Goal: Ask a question: Seek information or help from site administrators or community

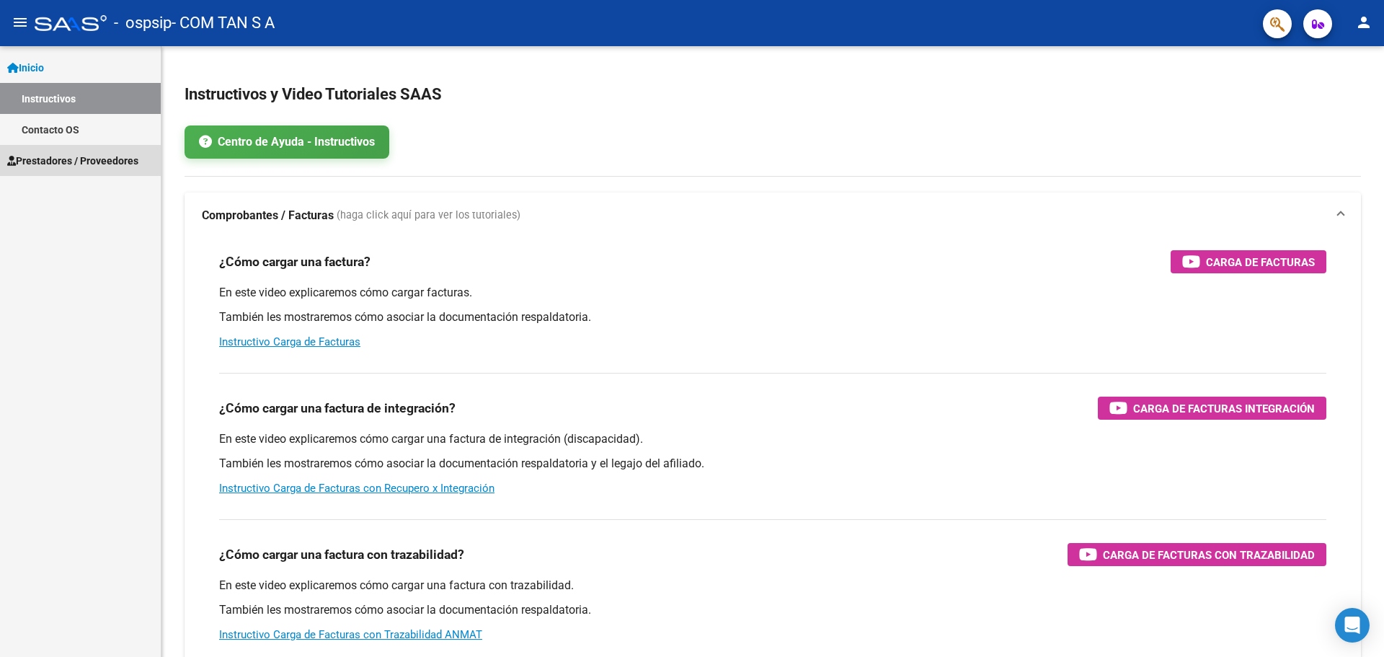
click at [61, 166] on span "Prestadores / Proveedores" at bounding box center [72, 161] width 131 height 16
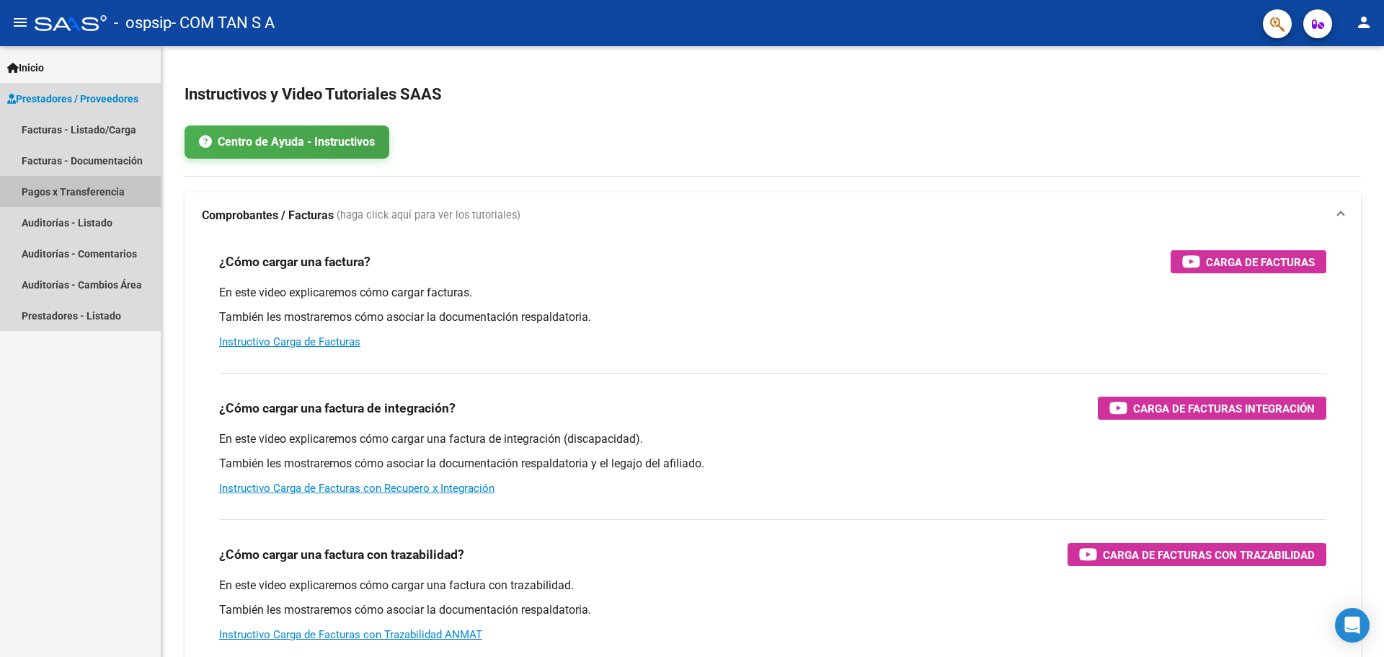
click at [66, 194] on link "Pagos x Transferencia" at bounding box center [80, 191] width 161 height 31
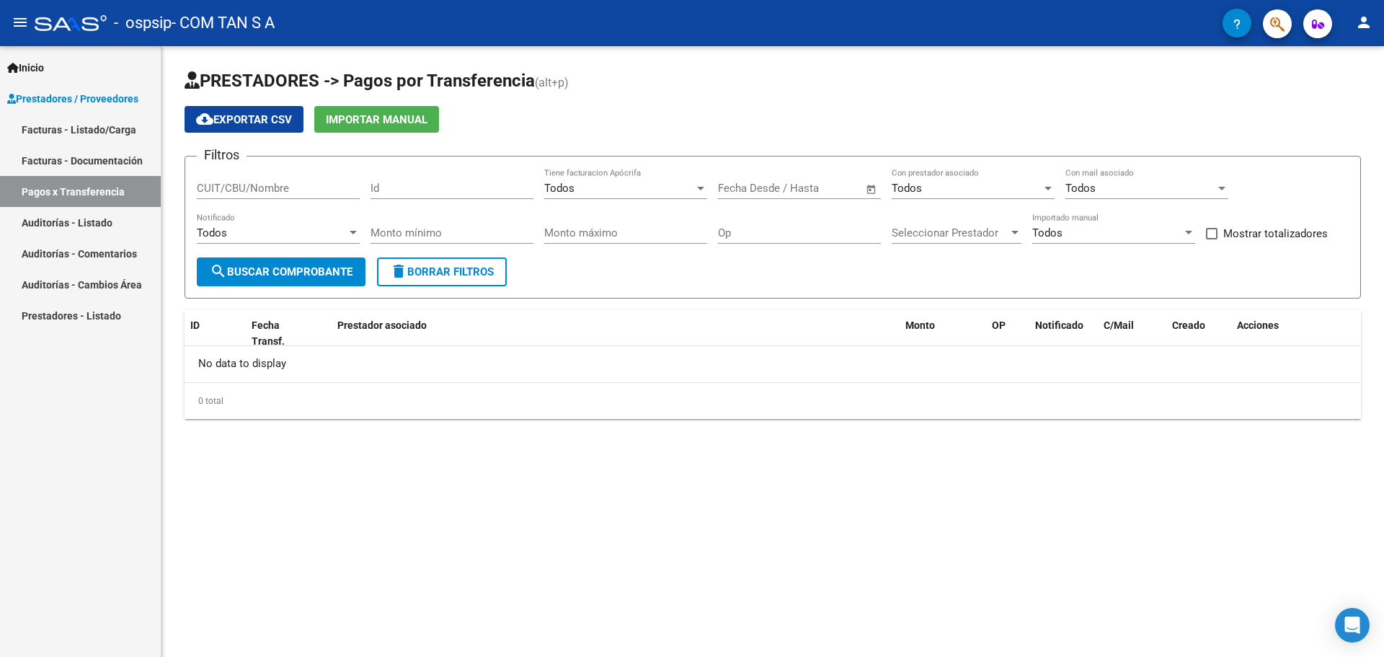
click at [1236, 20] on icon "button" at bounding box center [1236, 24] width 7 height 11
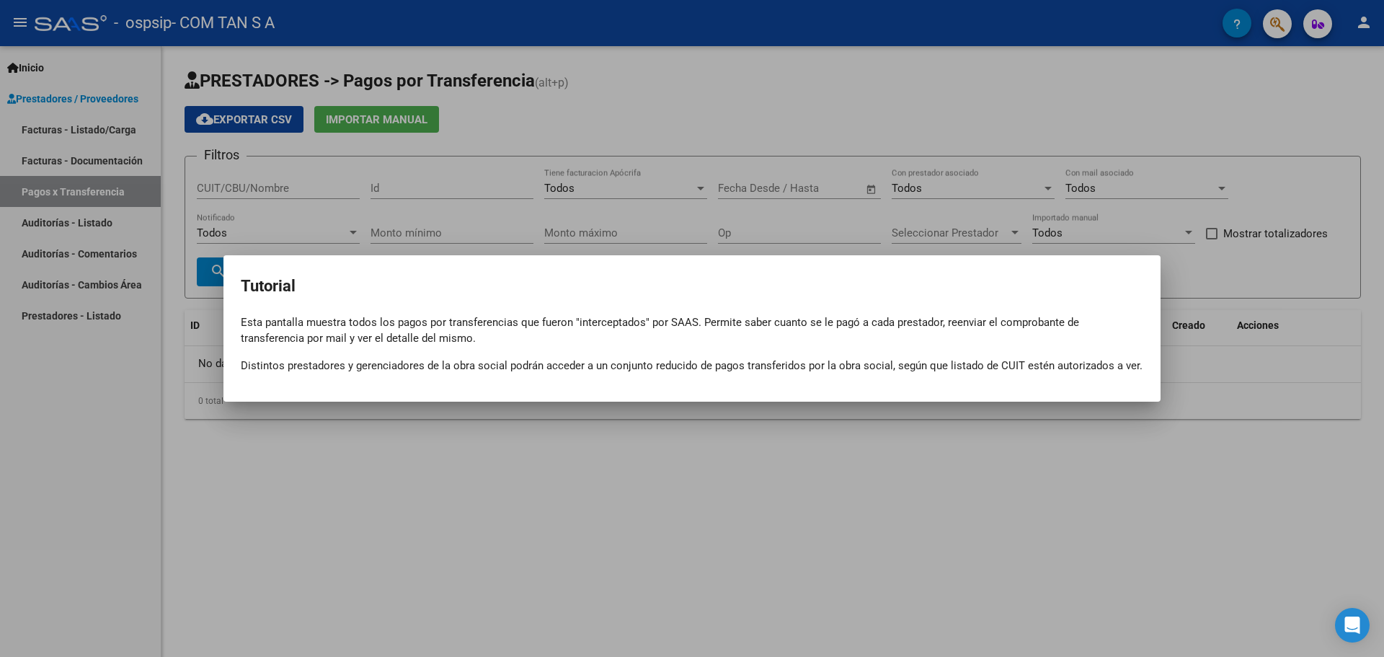
click at [564, 106] on div at bounding box center [692, 328] width 1384 height 657
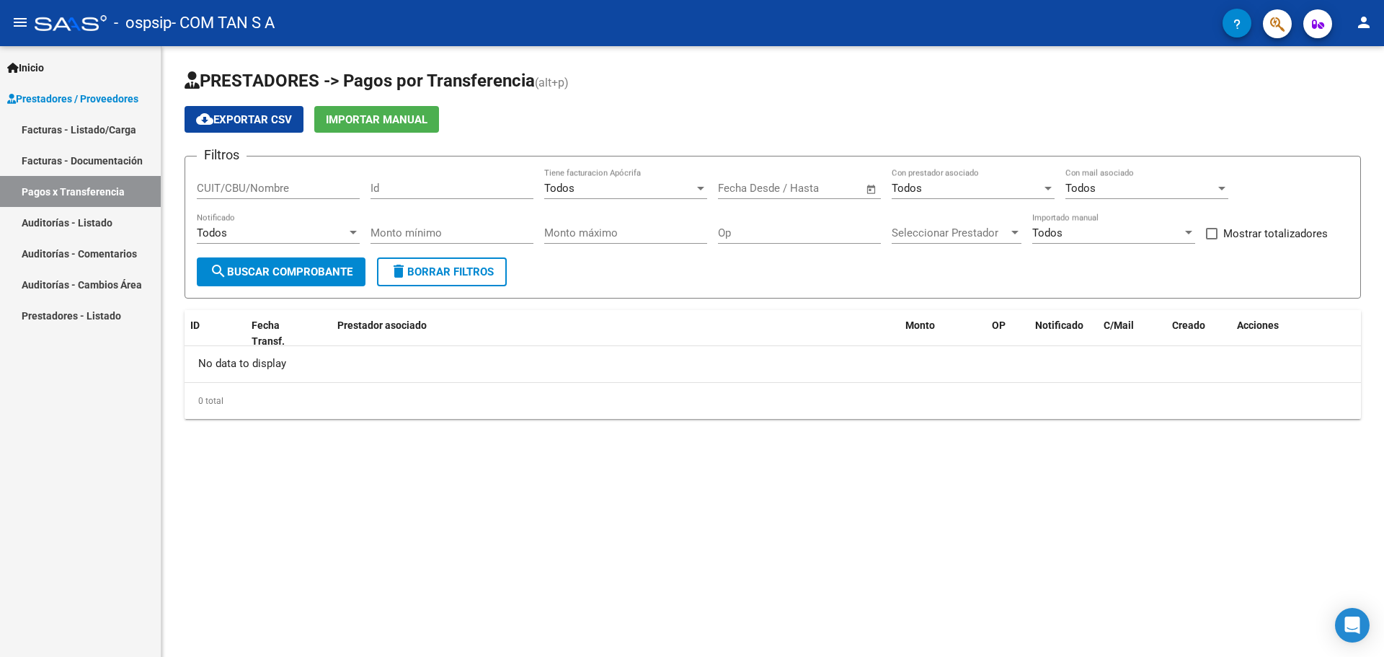
click at [12, 12] on button "menu" at bounding box center [20, 23] width 29 height 29
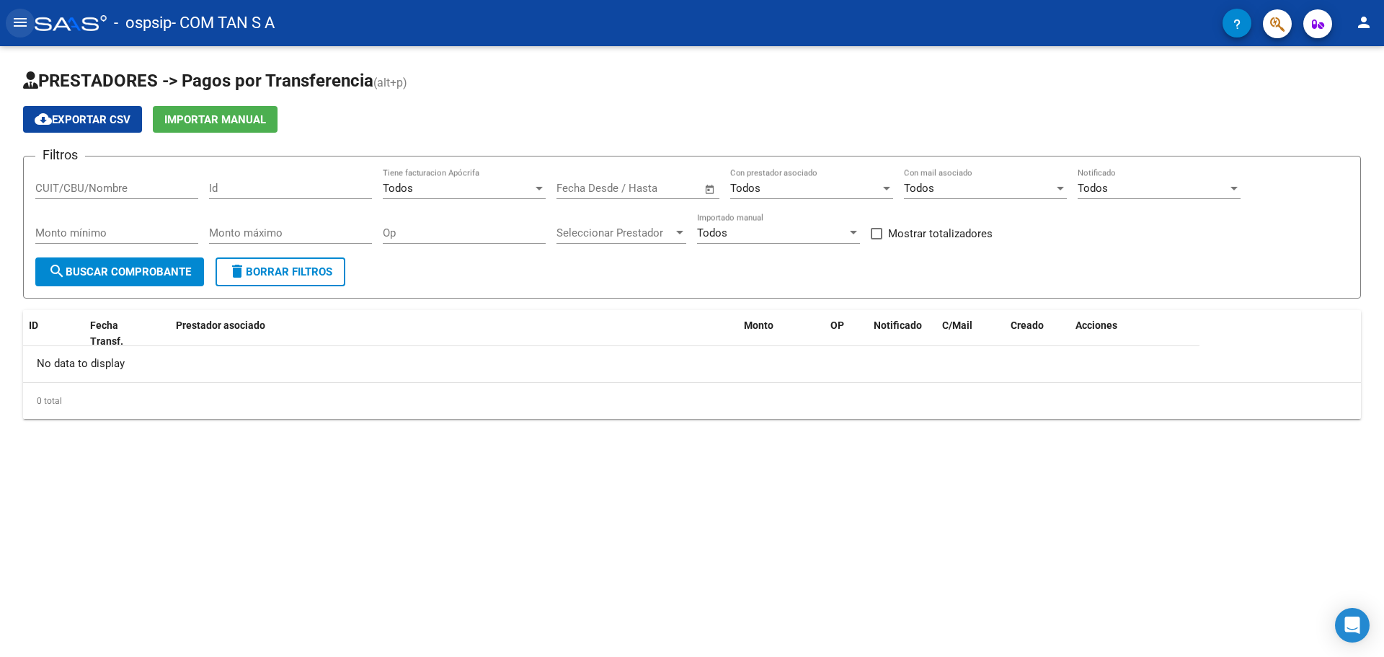
click at [12, 12] on button "menu" at bounding box center [20, 23] width 29 height 29
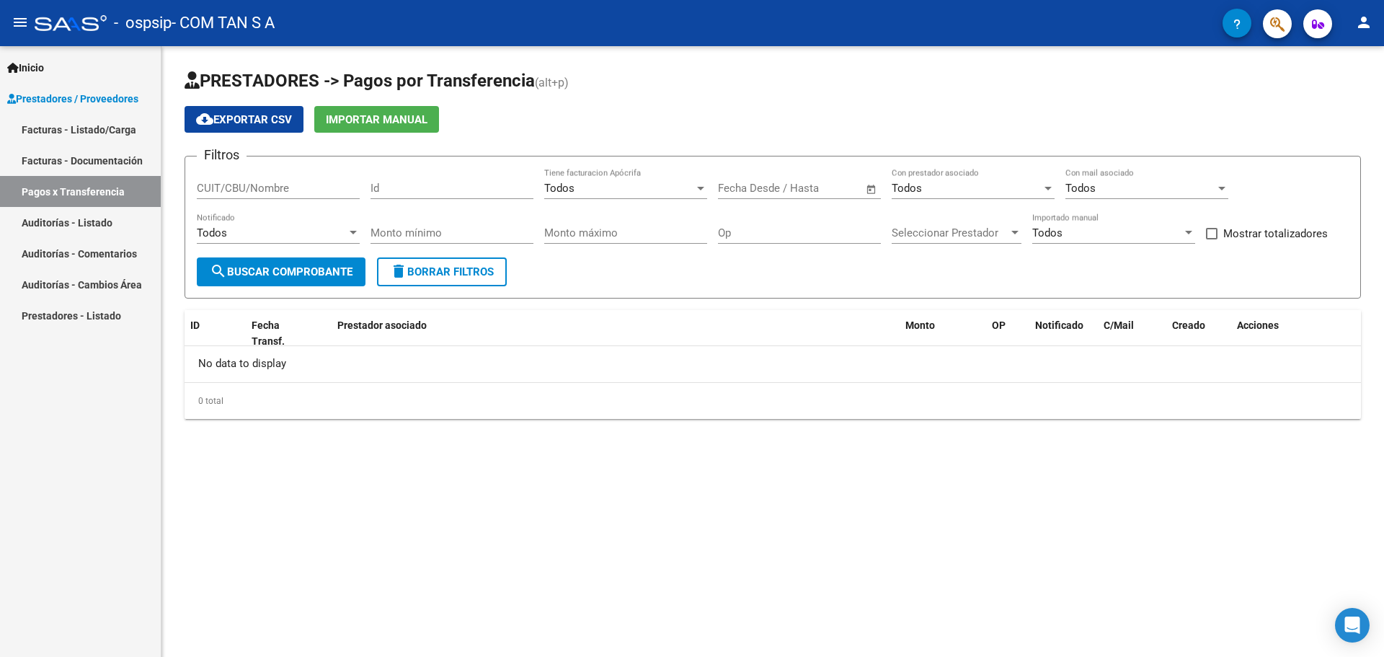
click at [1362, 25] on mat-icon "person" at bounding box center [1363, 22] width 17 height 17
click at [1354, 625] on icon "Open Intercom Messenger" at bounding box center [1352, 625] width 17 height 19
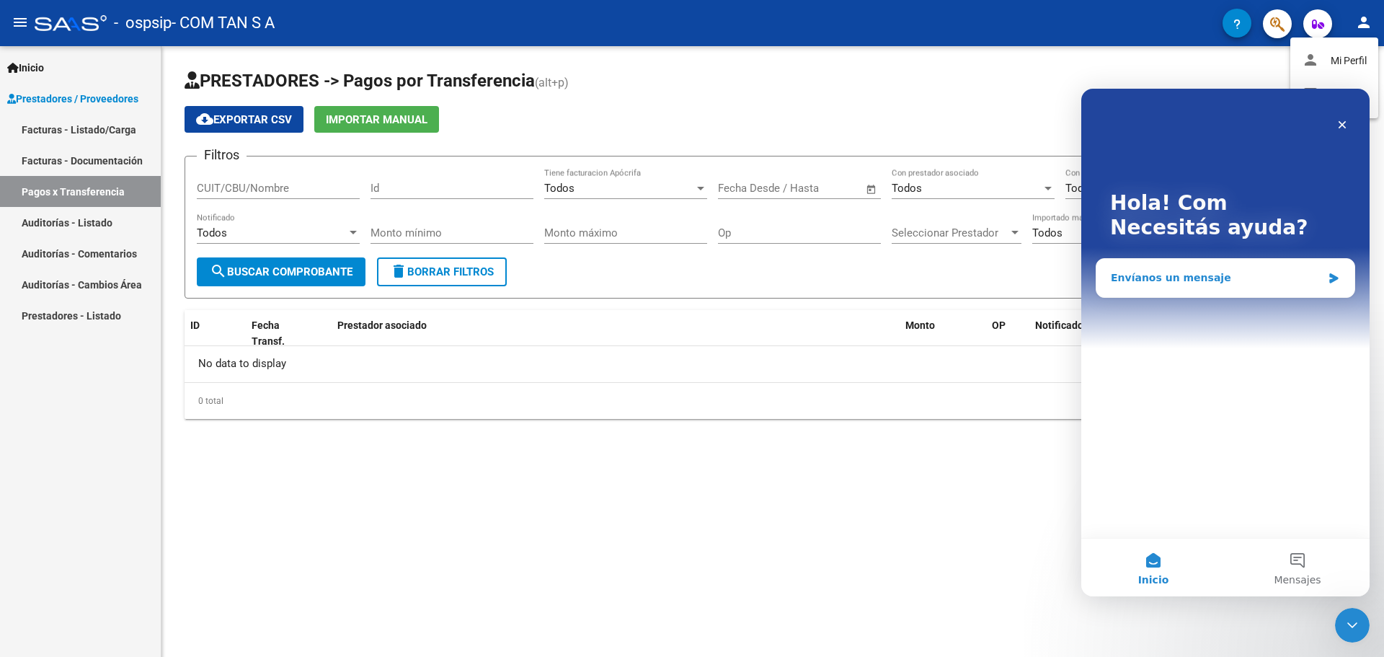
click at [1202, 276] on div "Envíanos un mensaje" at bounding box center [1216, 277] width 211 height 15
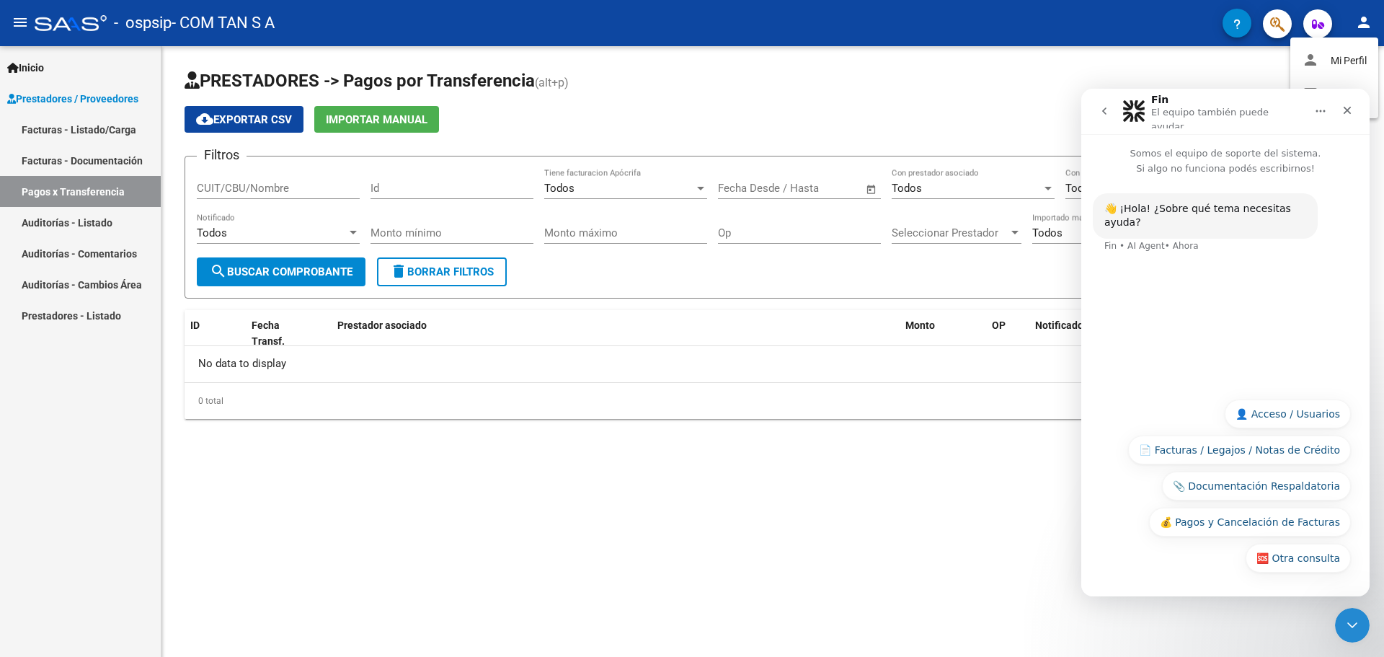
click at [1279, 457] on button "📄 Facturas / Legajos / Notas de Crédito" at bounding box center [1239, 449] width 223 height 29
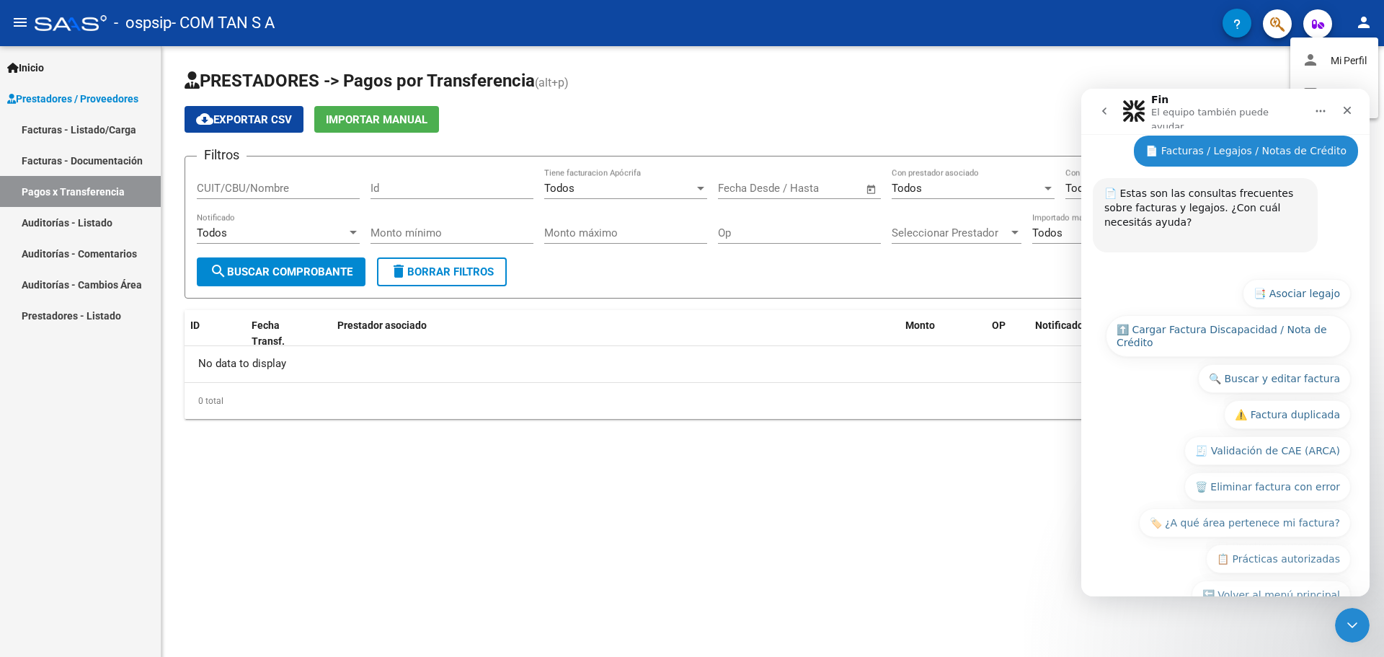
scroll to position [131, 0]
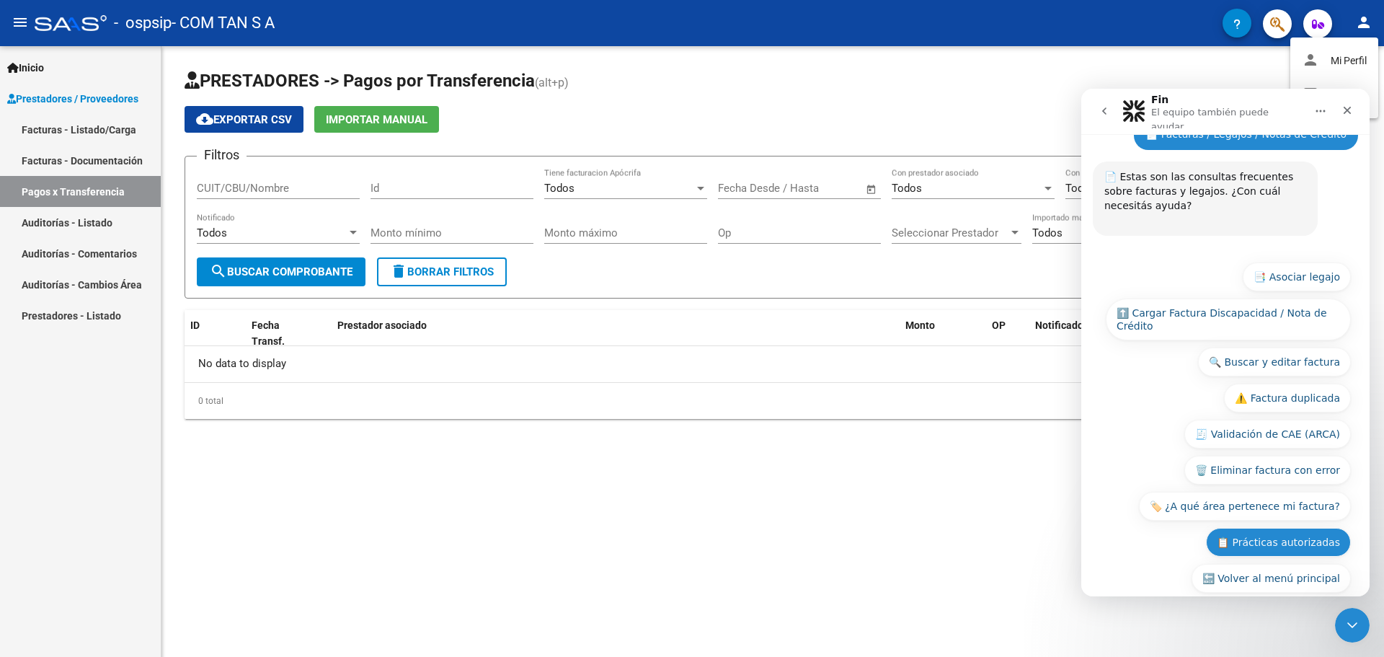
click at [1317, 528] on button "📋 Prácticas autorizadas" at bounding box center [1278, 542] width 145 height 29
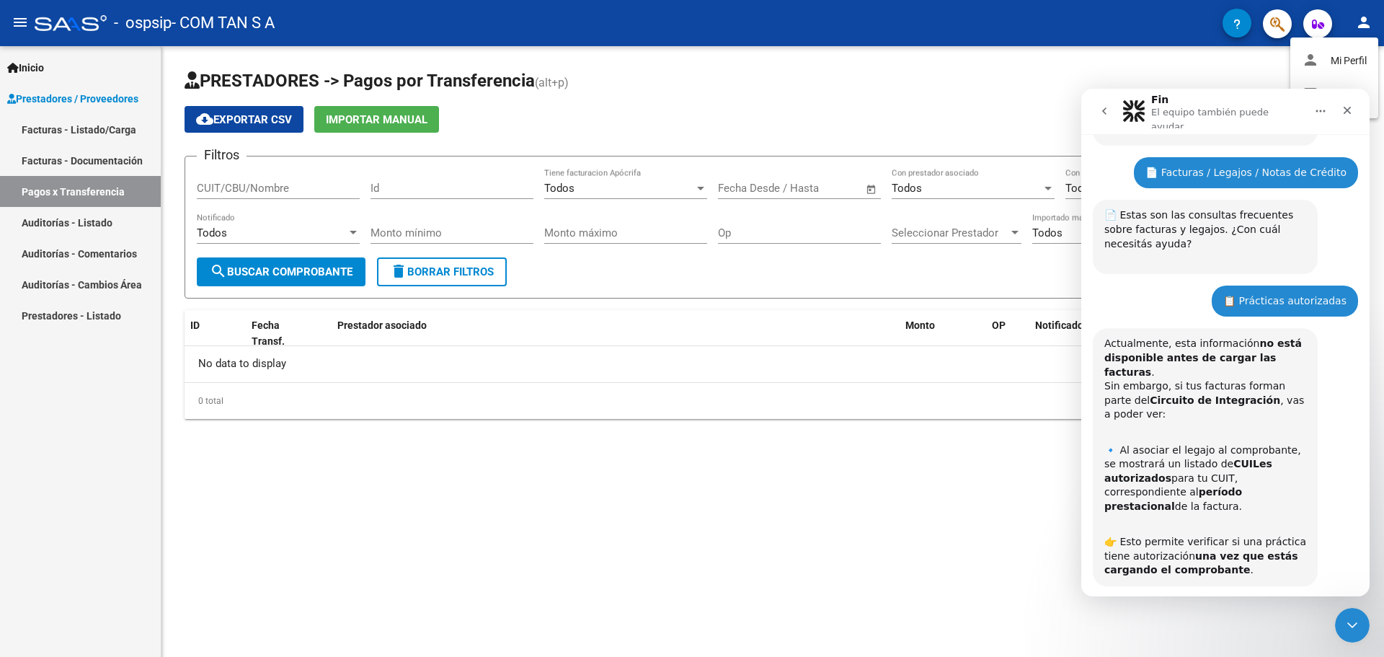
scroll to position [101, 0]
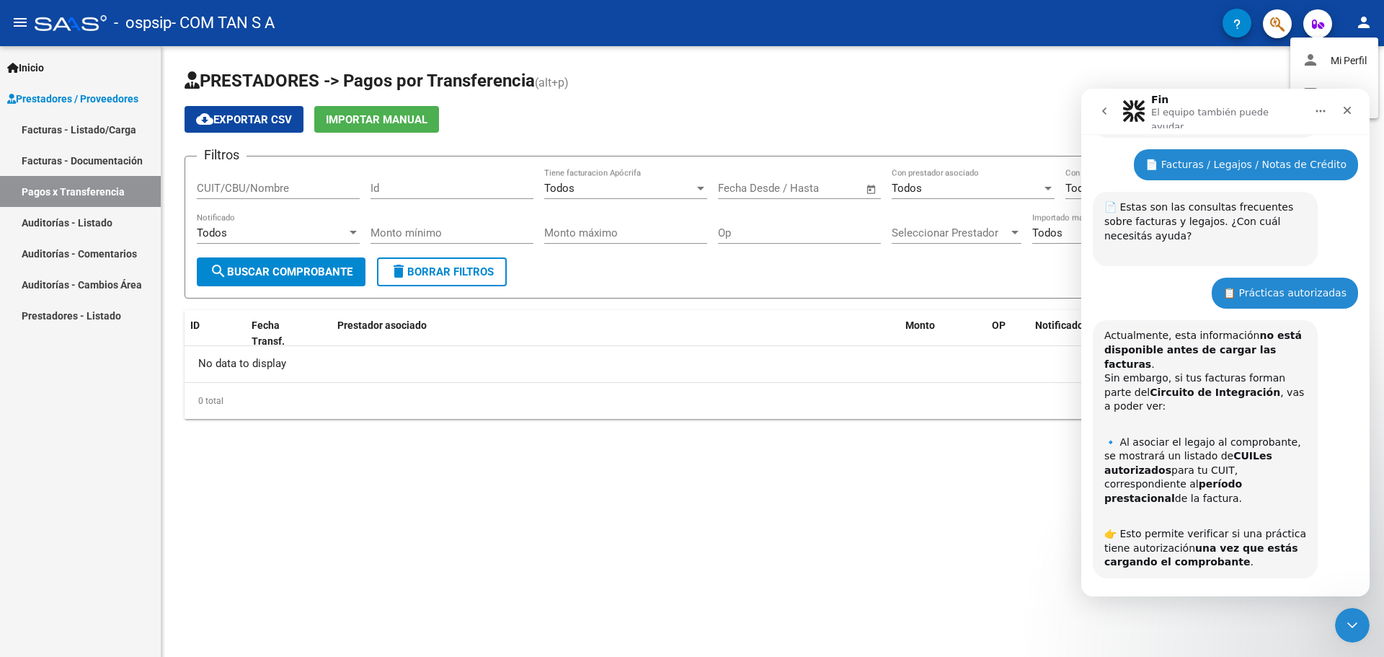
click at [1299, 605] on button "⏭️ Continuar" at bounding box center [1307, 619] width 86 height 29
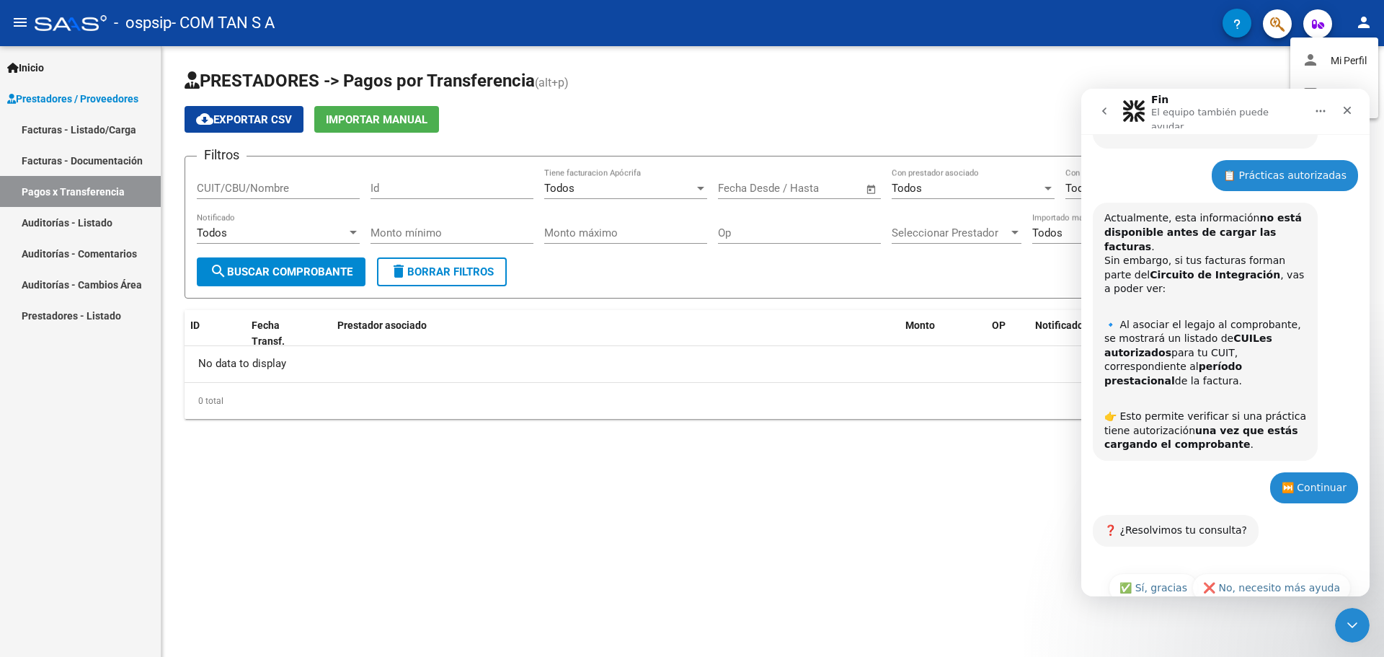
scroll to position [221, 0]
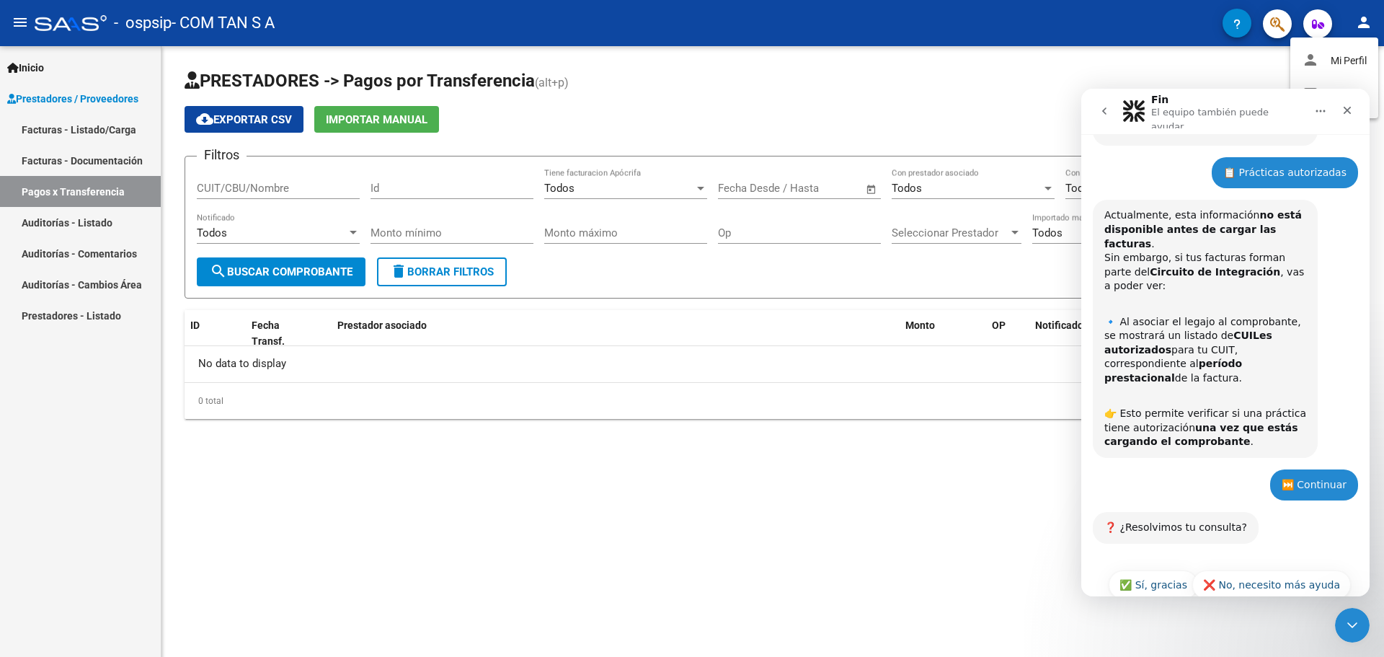
click at [1251, 606] on button "🔙 Volver al menú principal" at bounding box center [1271, 620] width 159 height 29
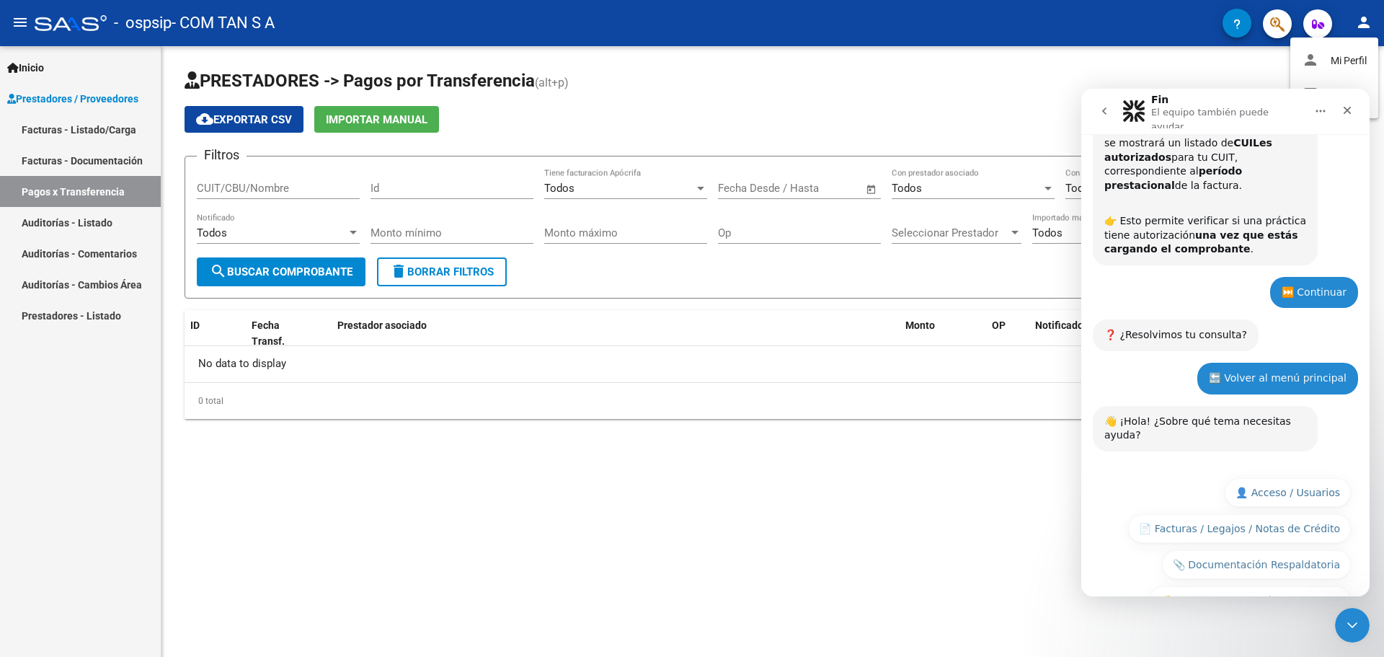
scroll to position [415, 0]
click at [1241, 585] on button "💰 Pagos y Cancelación de Facturas" at bounding box center [1250, 599] width 202 height 29
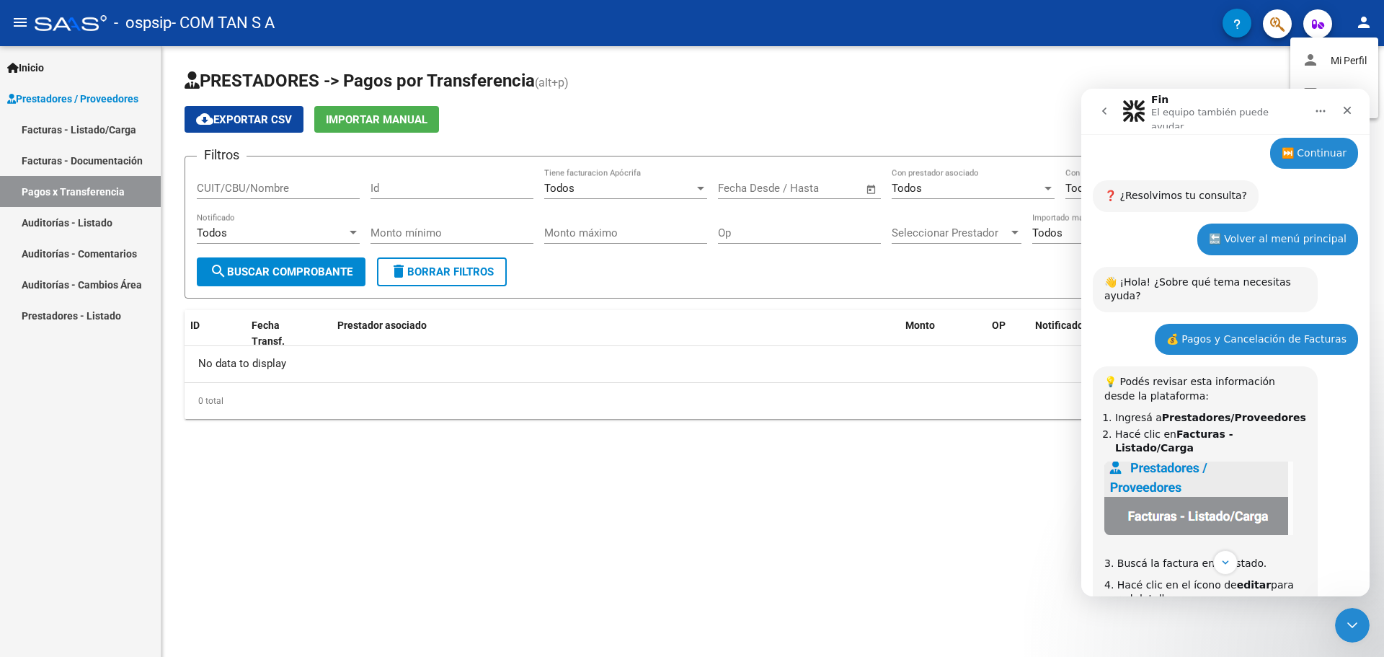
scroll to position [533, 0]
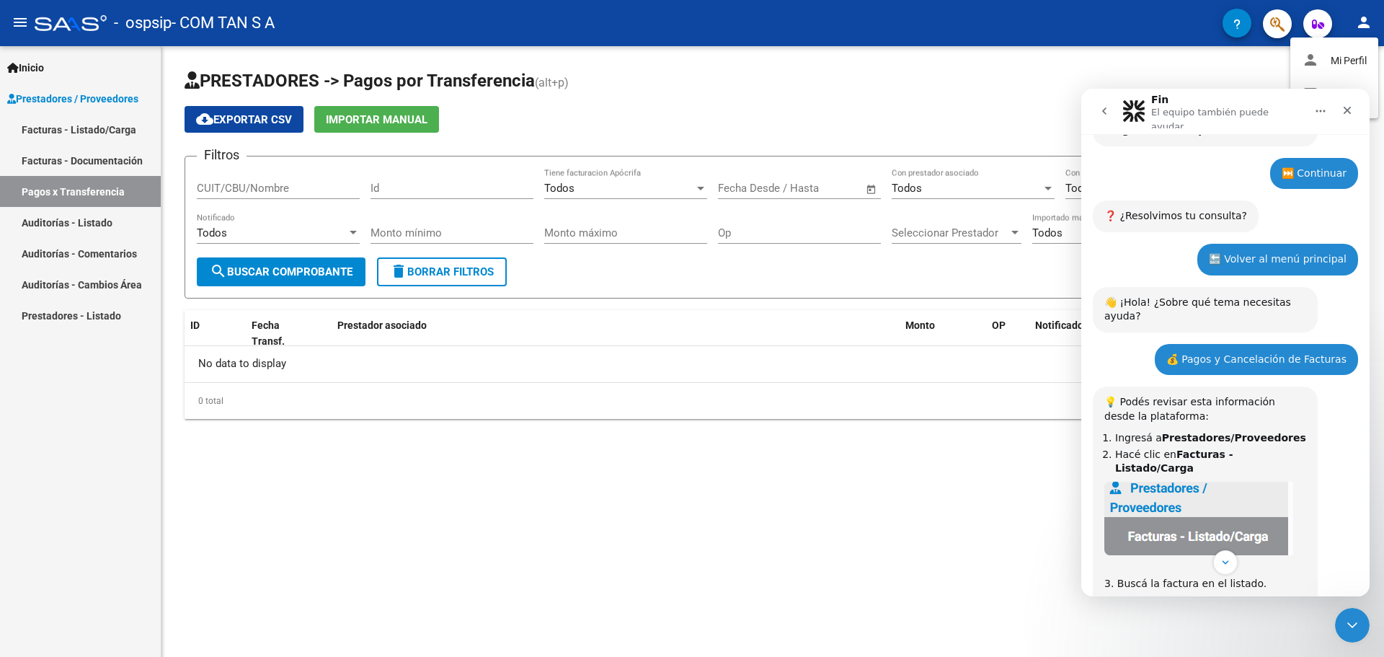
click at [122, 124] on div at bounding box center [692, 328] width 1384 height 657
click at [122, 124] on link "Facturas - Listado/Carga" at bounding box center [80, 129] width 161 height 31
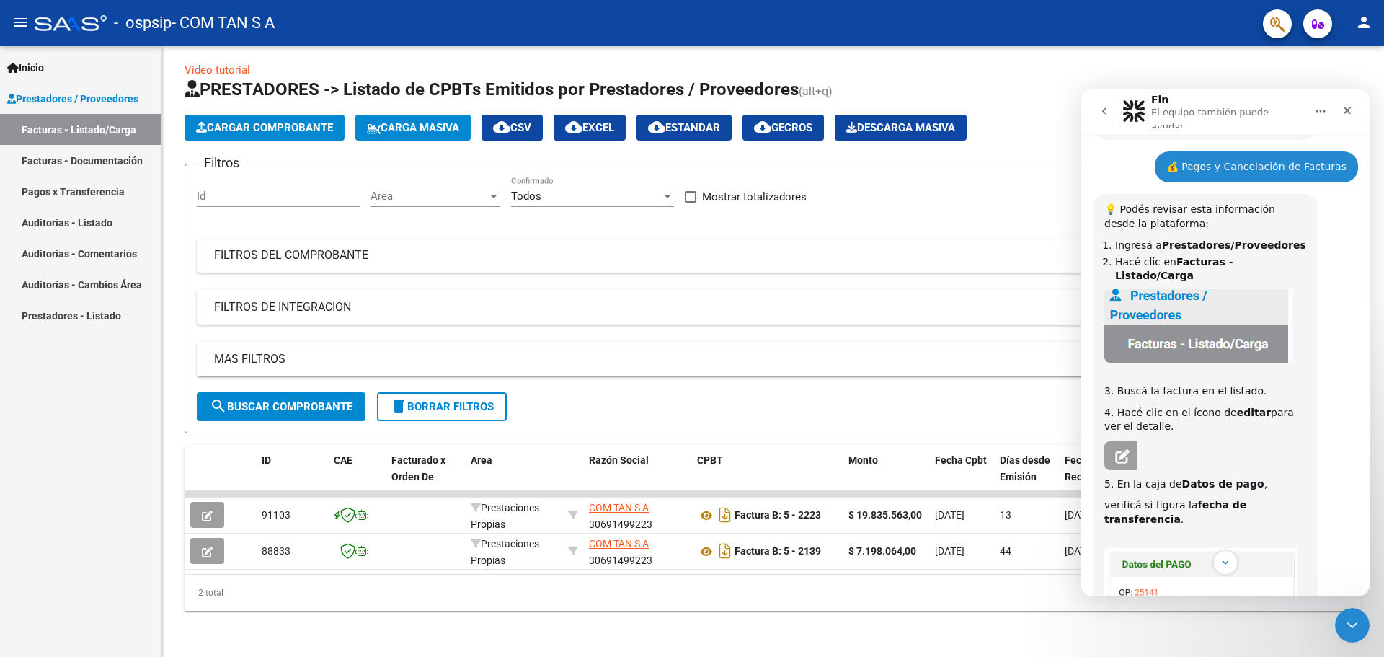
scroll to position [749, 0]
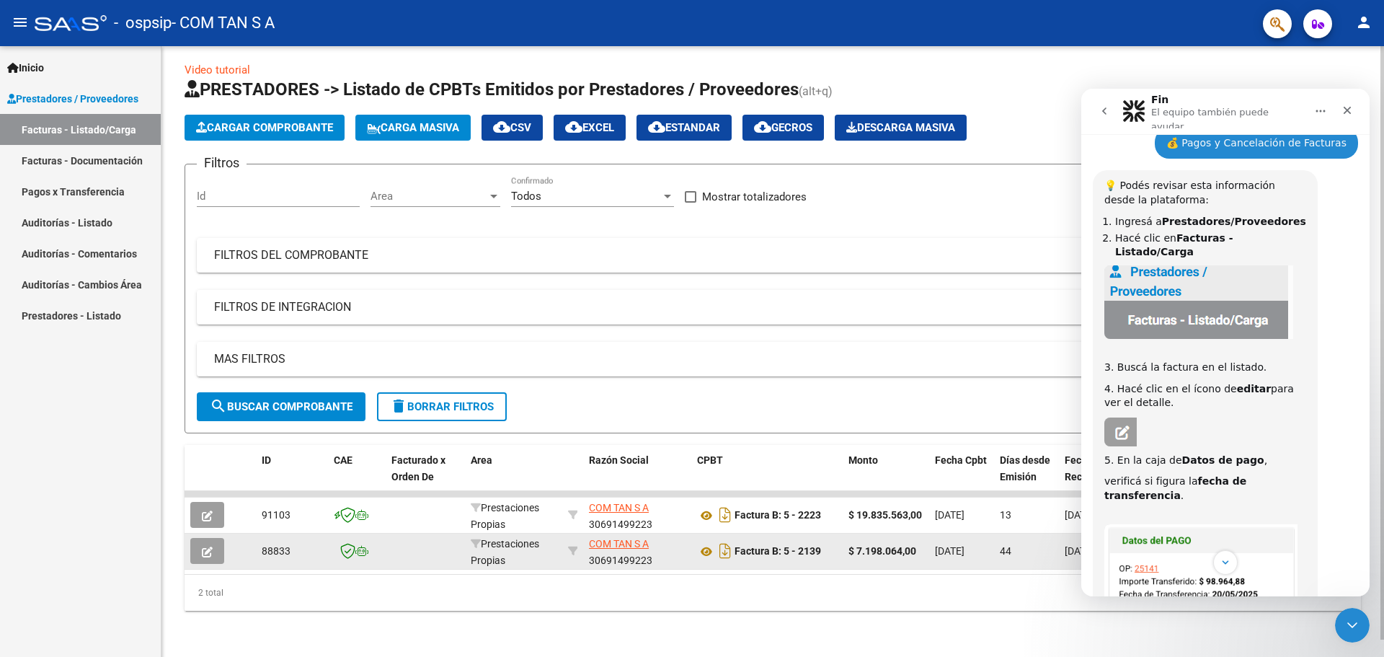
click at [199, 538] on button "button" at bounding box center [207, 551] width 34 height 26
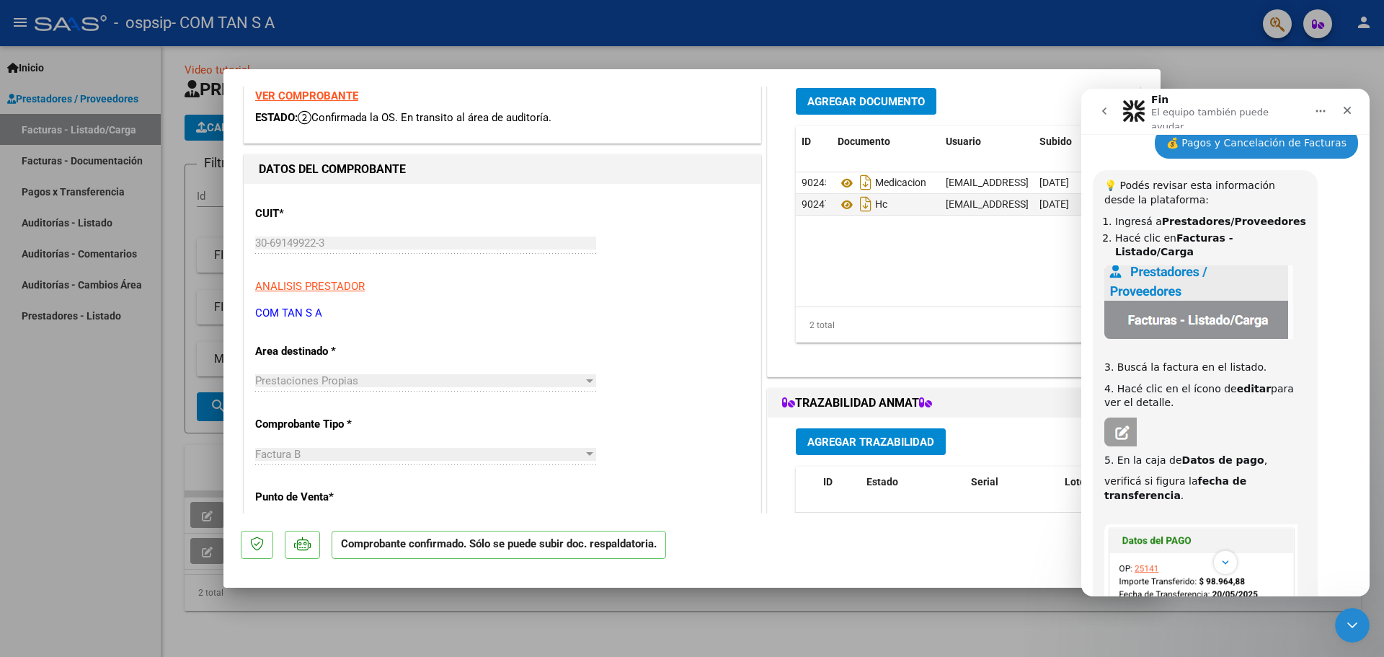
scroll to position [0, 0]
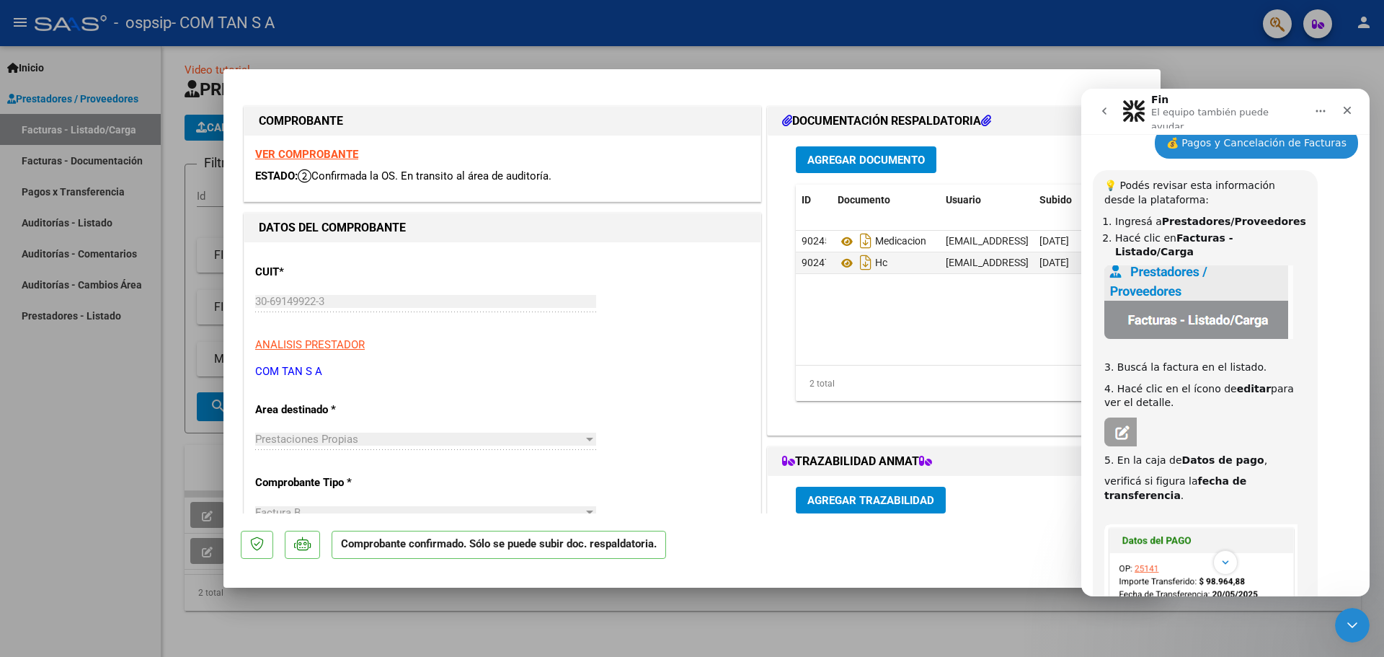
drag, startPoint x: 480, startPoint y: 125, endPoint x: 387, endPoint y: 128, distance: 93.0
click at [387, 128] on h1 "COMPROBANTE" at bounding box center [502, 120] width 487 height 17
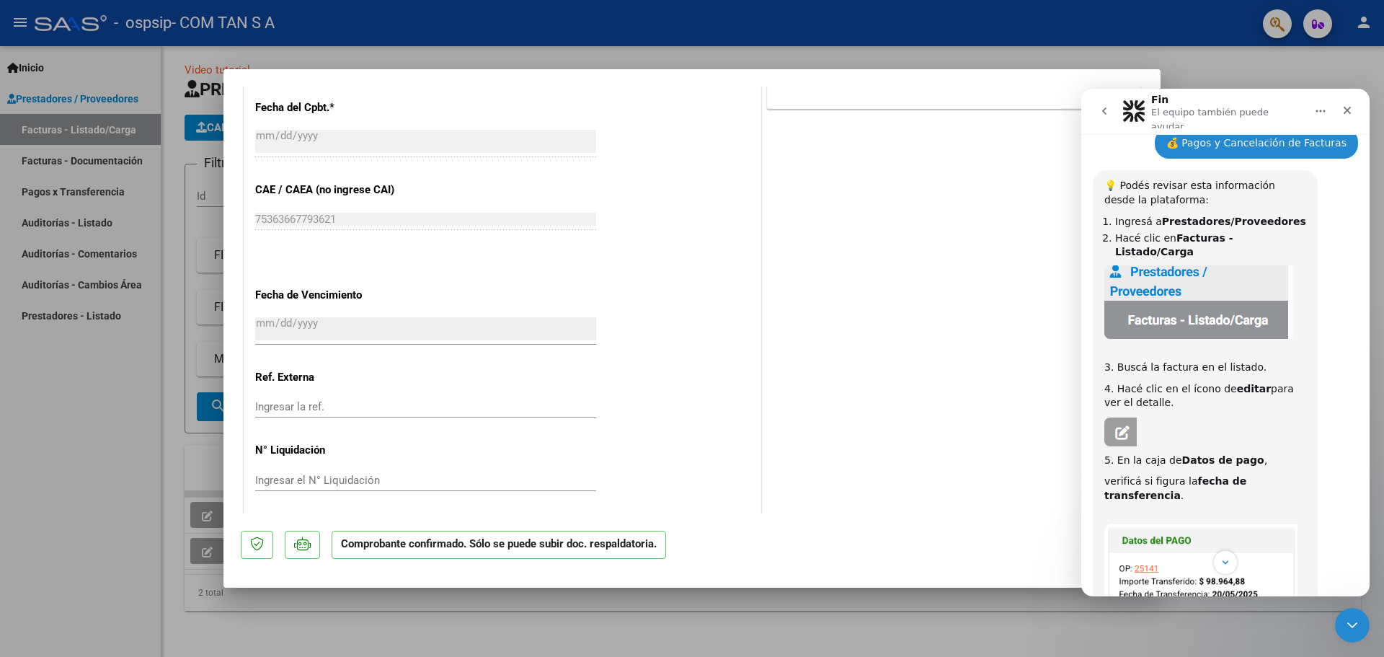
scroll to position [672, 0]
click at [684, 608] on div at bounding box center [692, 328] width 1384 height 657
type input "$ 0,00"
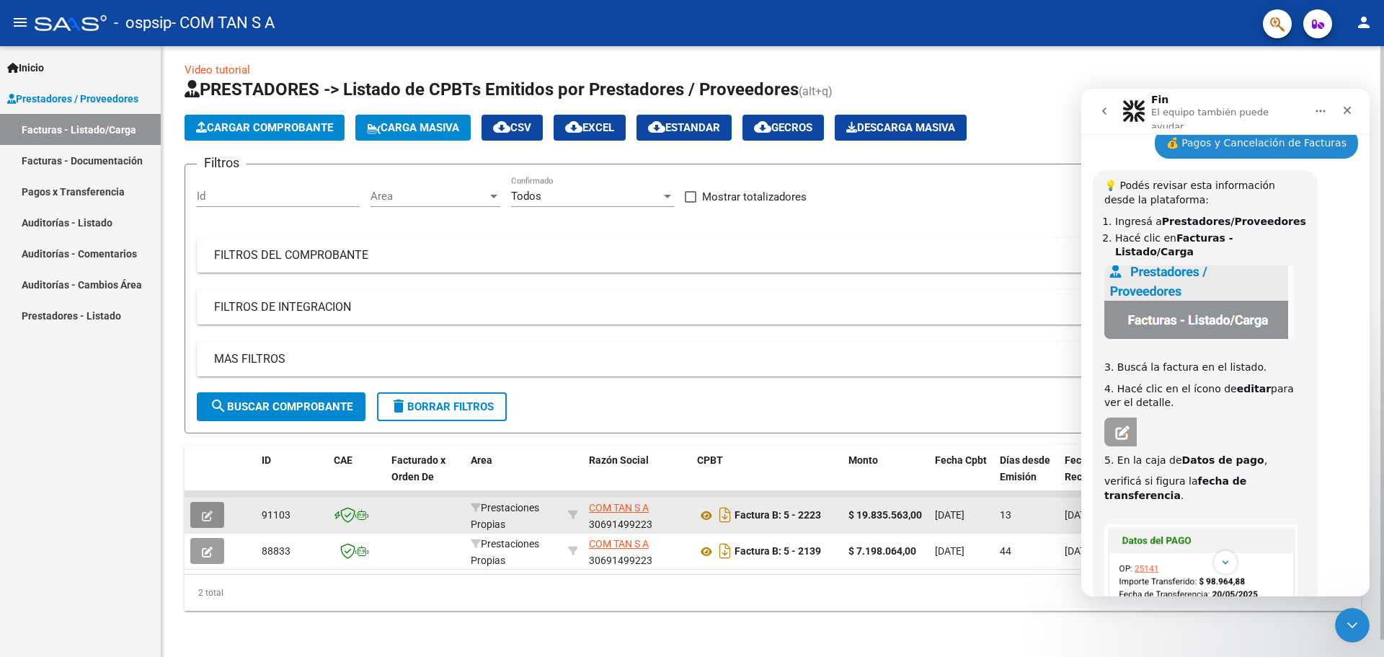
click at [203, 510] on icon "button" at bounding box center [207, 515] width 11 height 11
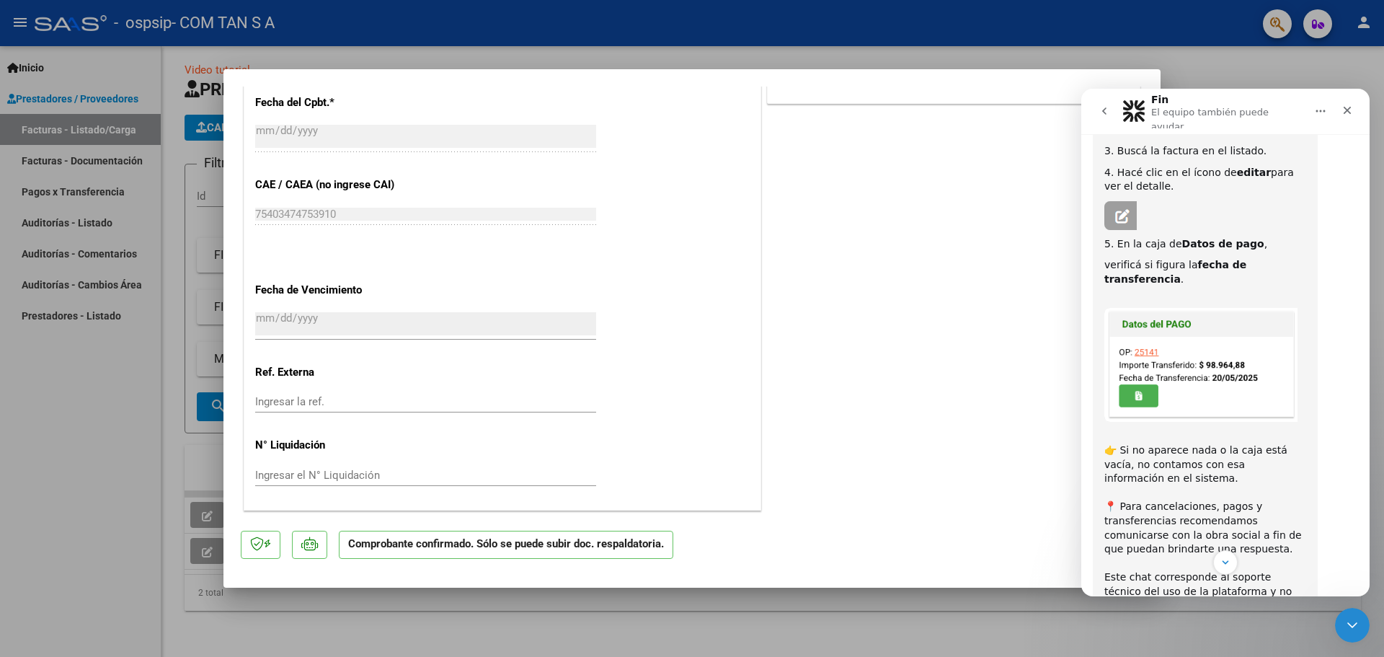
scroll to position [1037, 0]
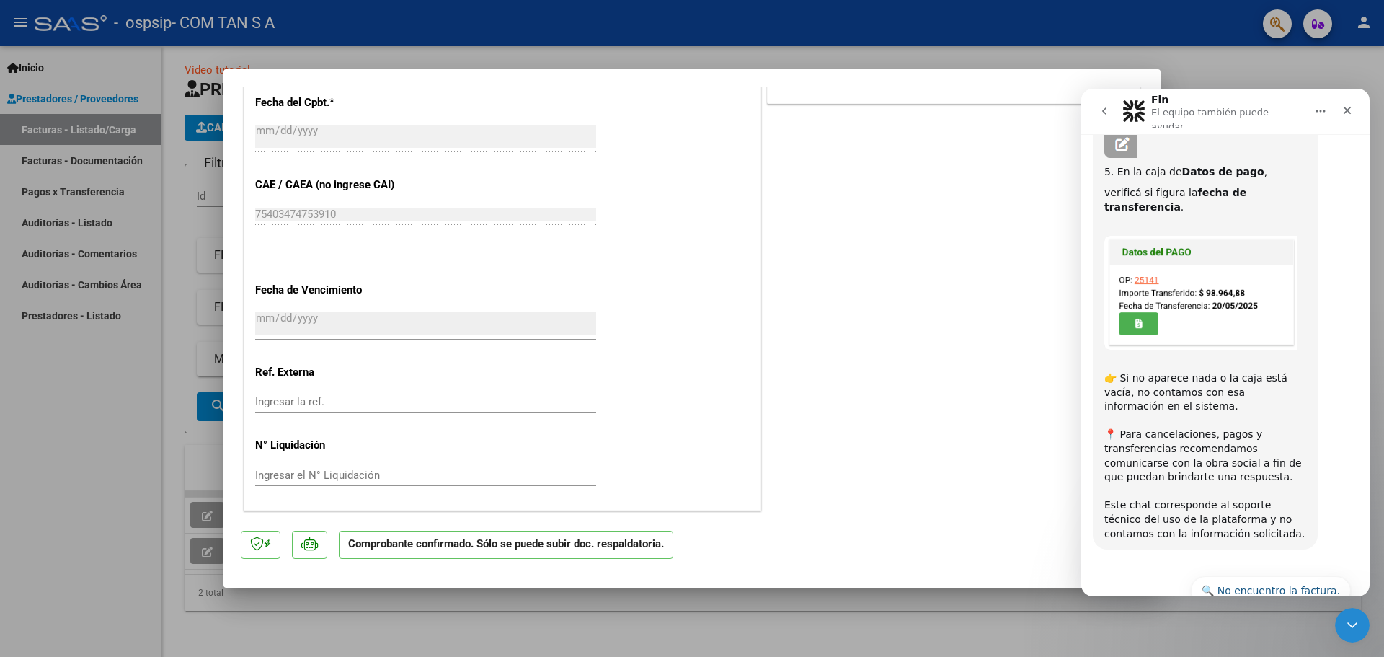
click at [1313, 612] on button "⏭️ Continuar" at bounding box center [1307, 626] width 86 height 29
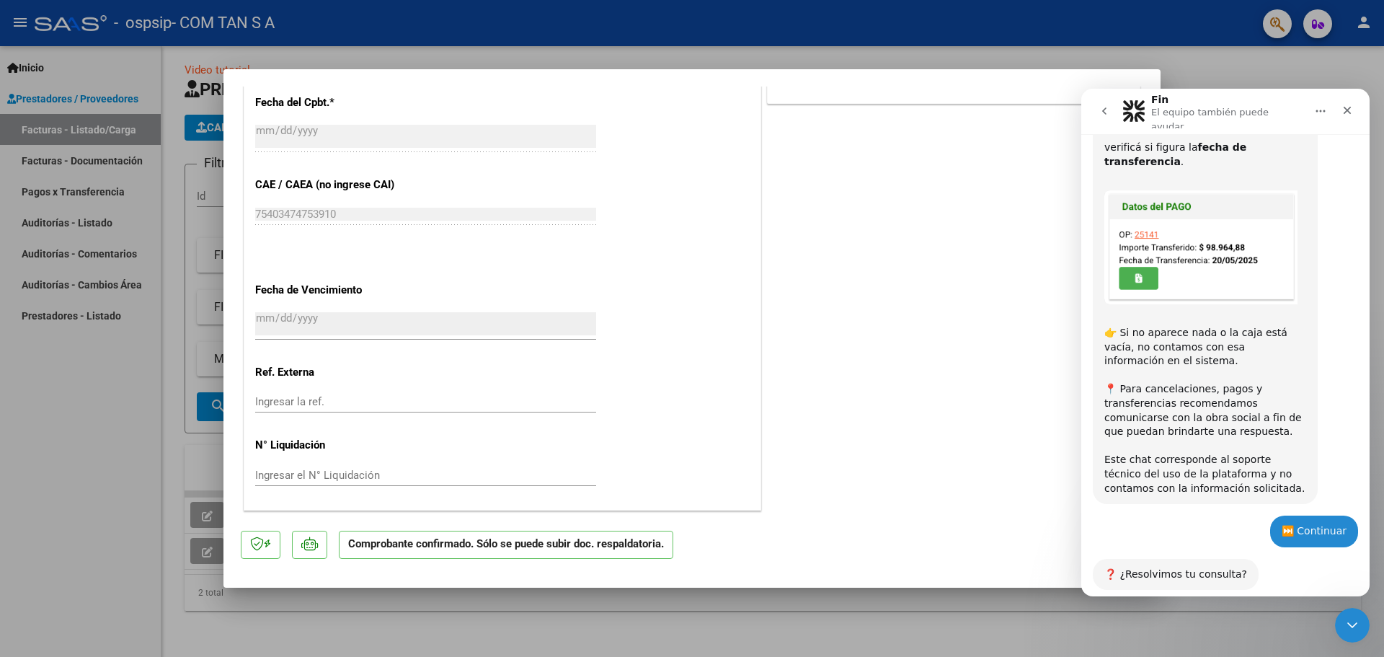
scroll to position [1088, 0]
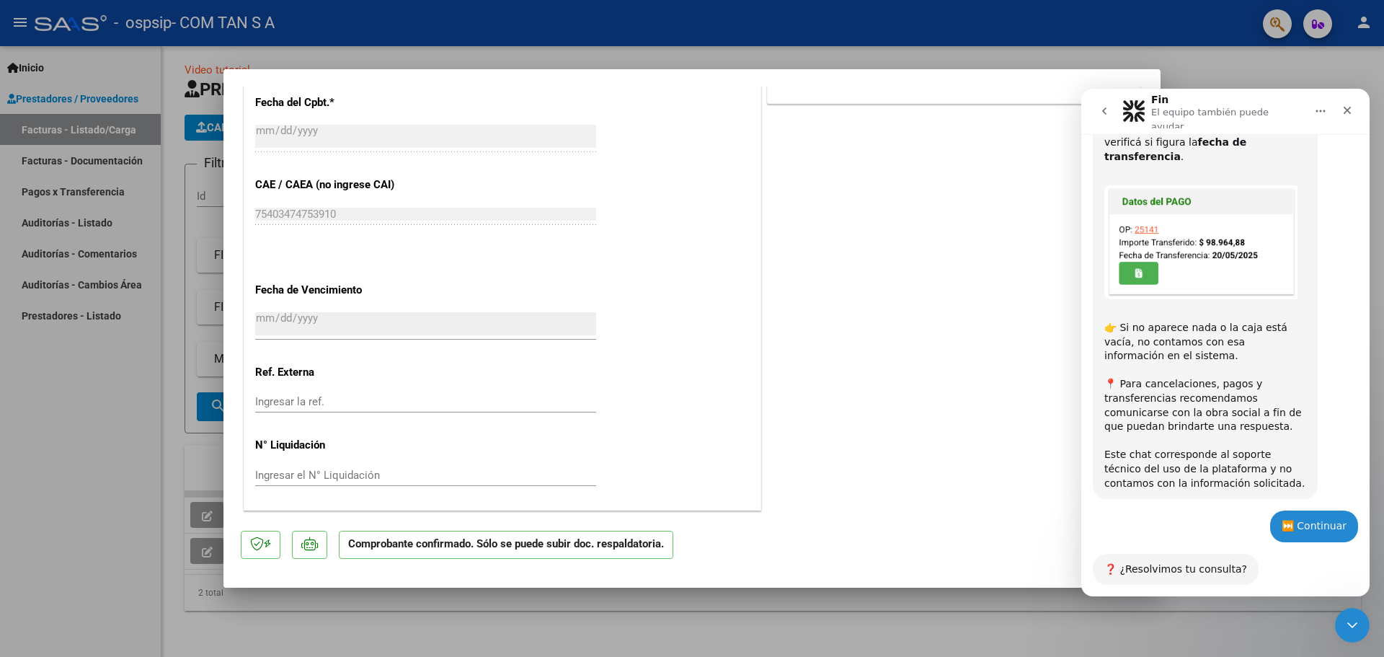
click at [1256, 647] on button "🔙 Volver al menú principal" at bounding box center [1271, 661] width 159 height 29
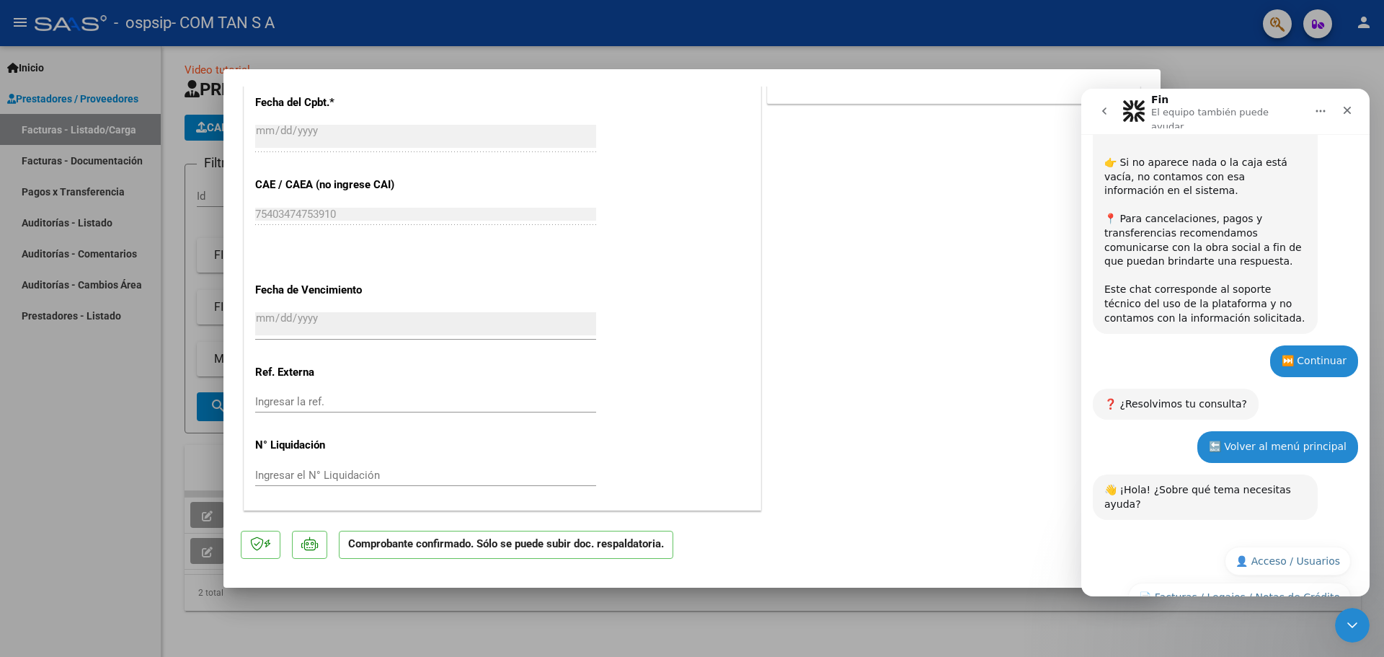
scroll to position [1282, 0]
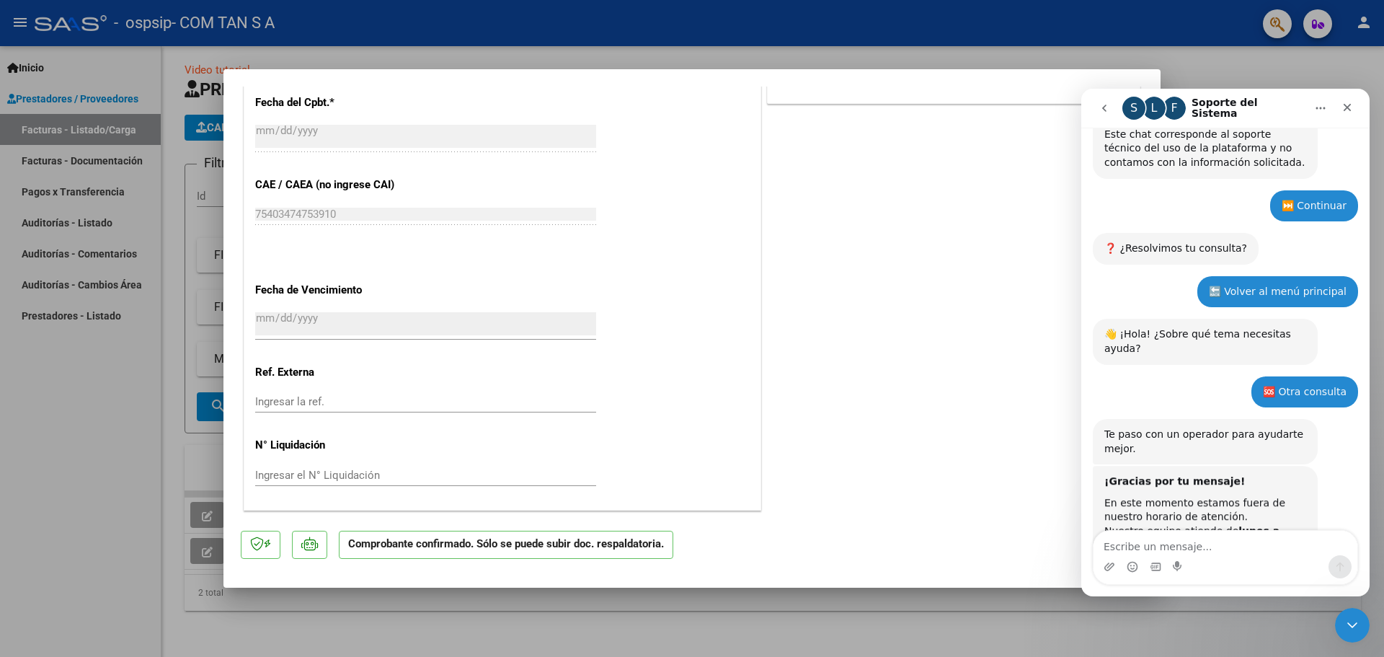
scroll to position [1400, 0]
drag, startPoint x: 1016, startPoint y: 616, endPoint x: 1013, endPoint y: 605, distance: 10.7
click at [1019, 613] on div at bounding box center [692, 328] width 1384 height 657
type input "$ 0,00"
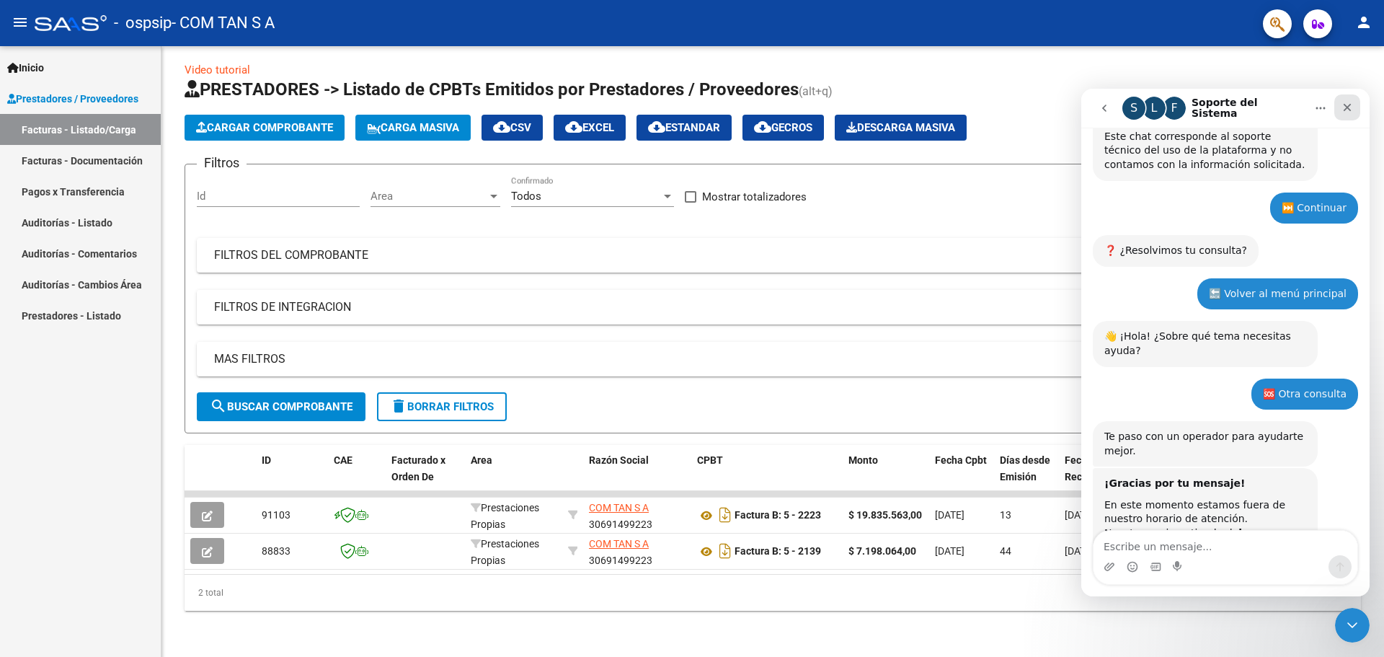
click at [1351, 115] on div "Cerrar" at bounding box center [1347, 107] width 26 height 26
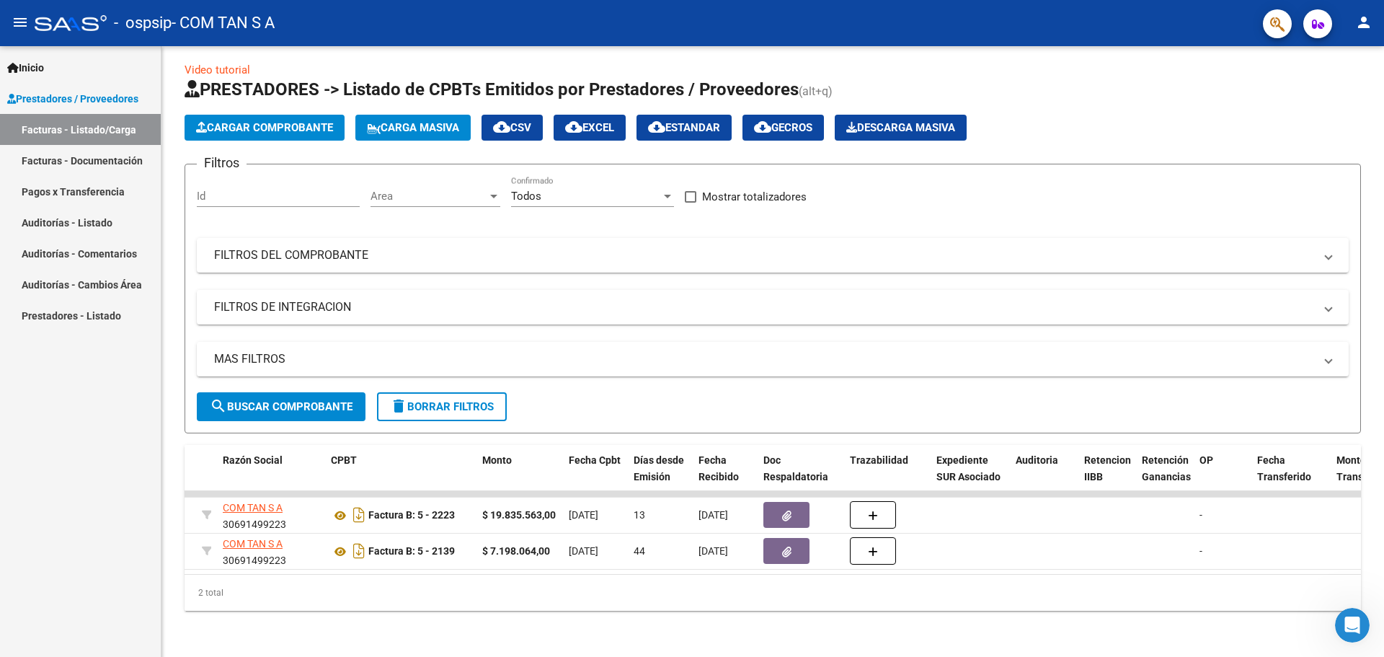
scroll to position [1476, 0]
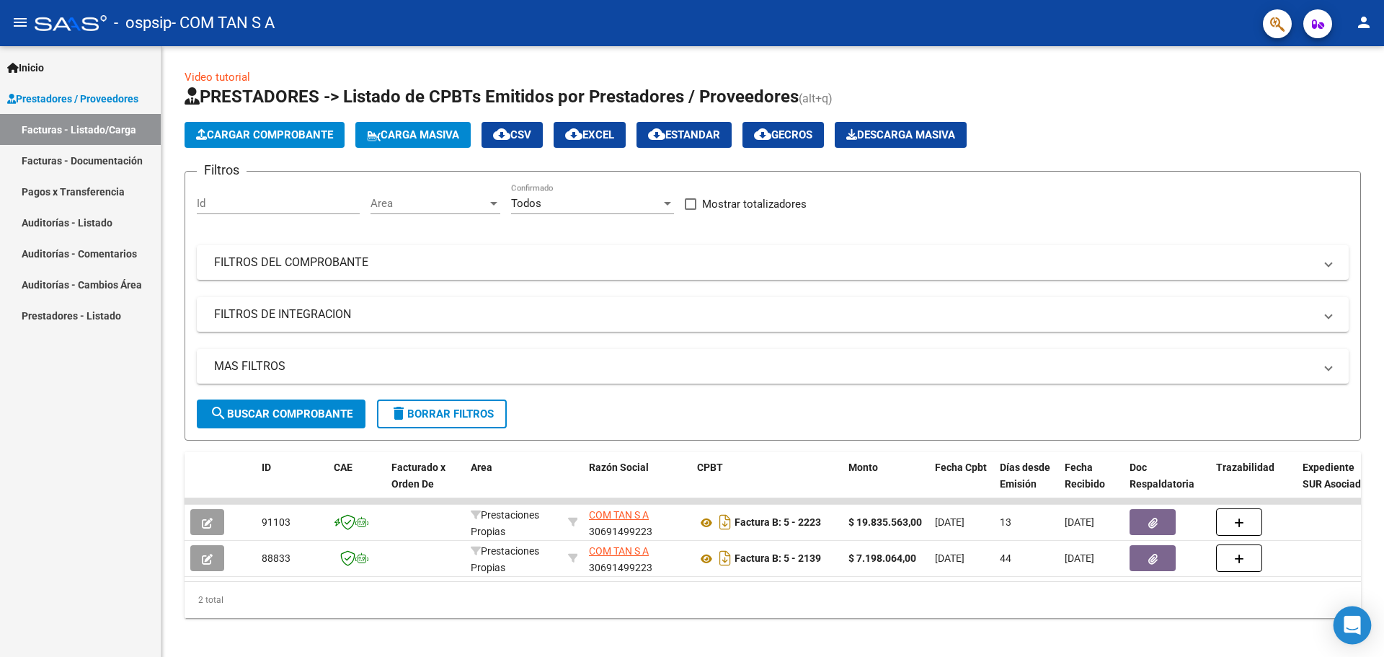
click at [1356, 627] on icon "Open Intercom Messenger" at bounding box center [1352, 625] width 19 height 19
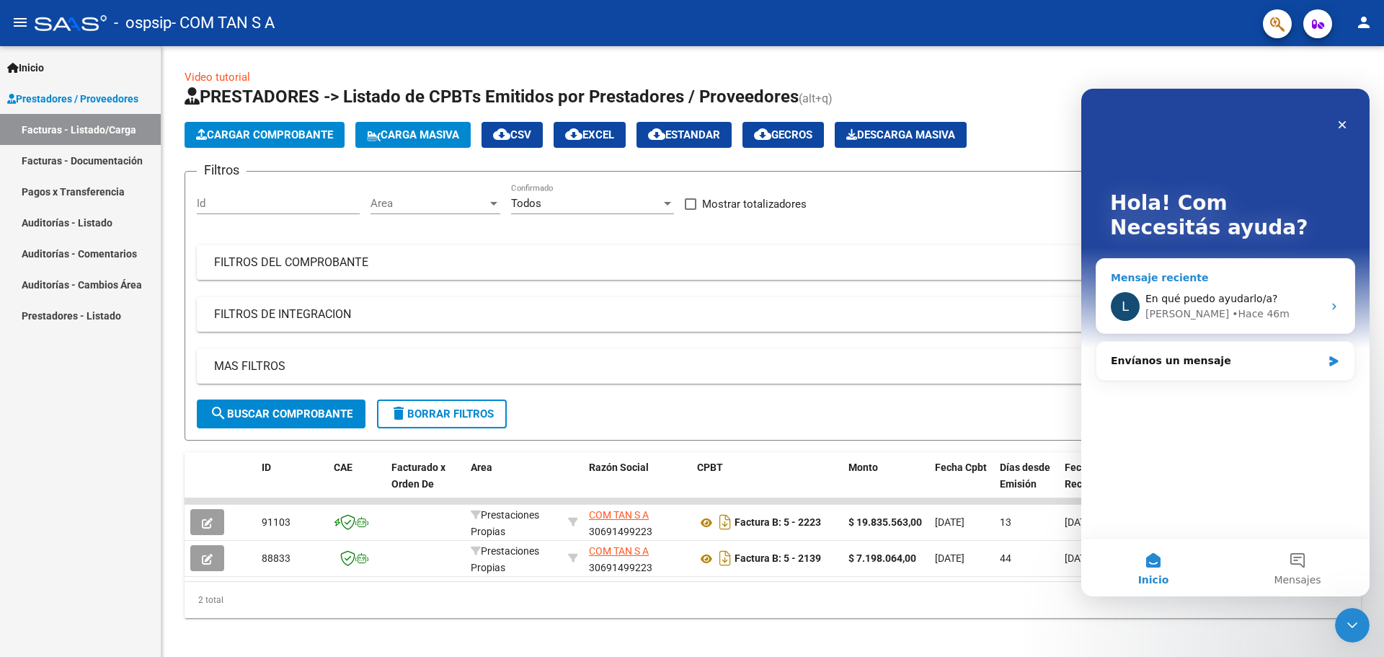
click at [1232, 316] on div "• Hace 46m" at bounding box center [1261, 313] width 58 height 15
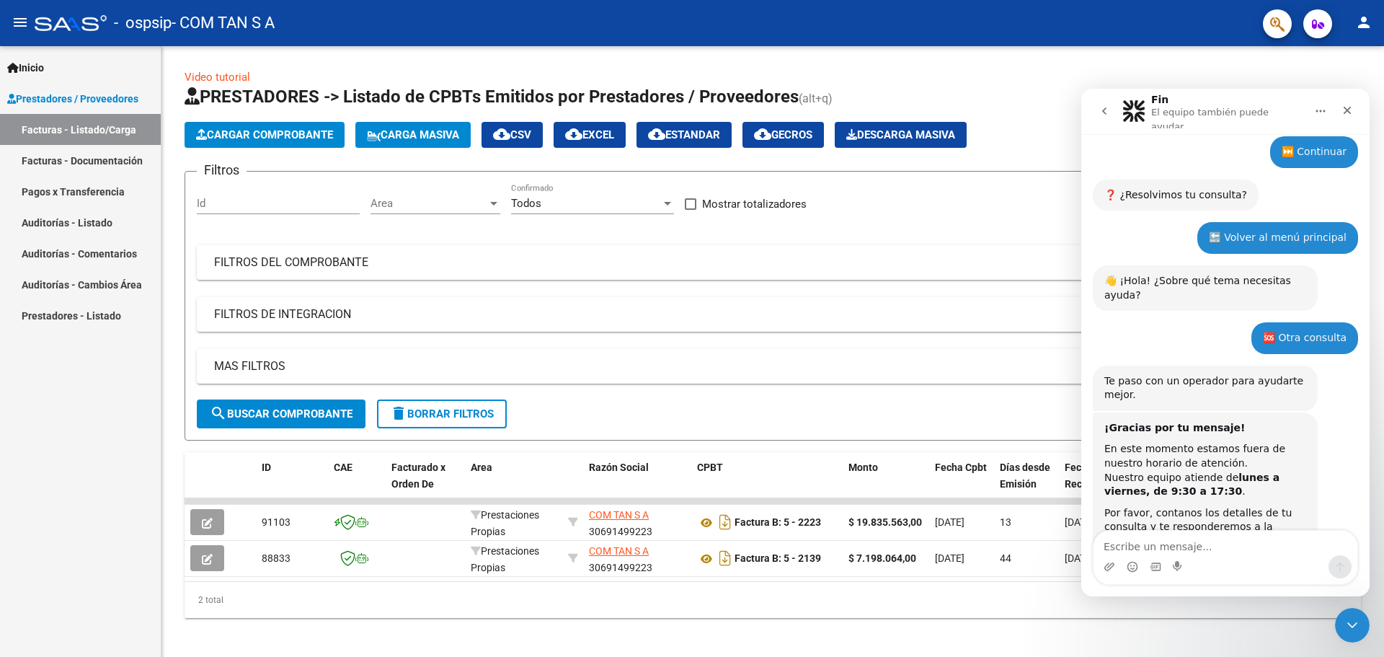
scroll to position [1476, 0]
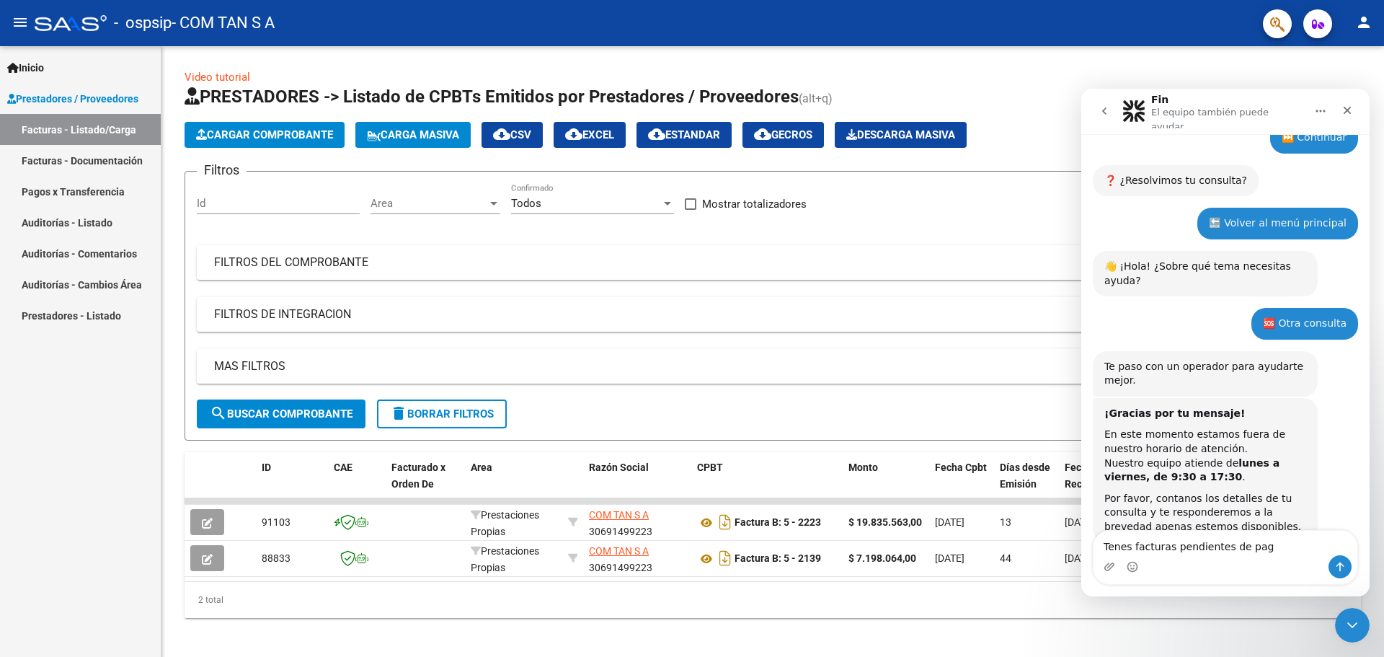
type textarea "Tenes facturas pendientes de pago"
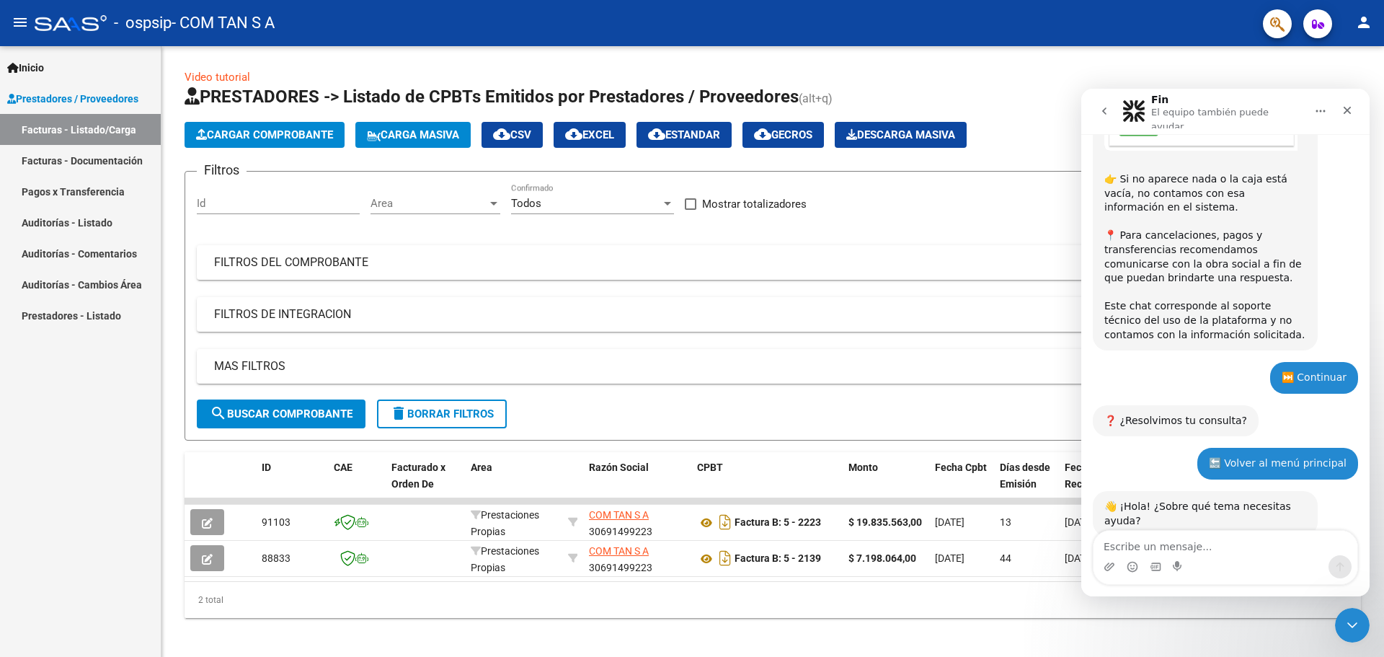
scroll to position [1230, 0]
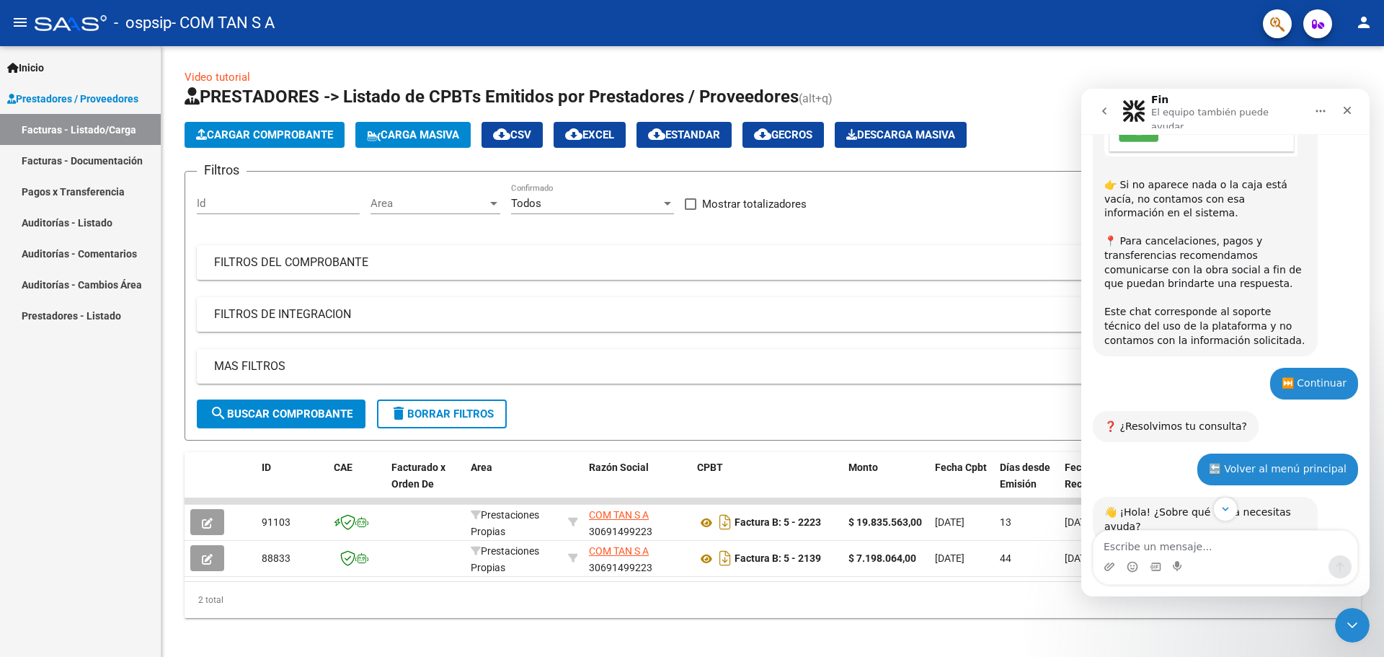
click at [1250, 543] on textarea "Escribe un mensaje..." at bounding box center [1225, 543] width 264 height 25
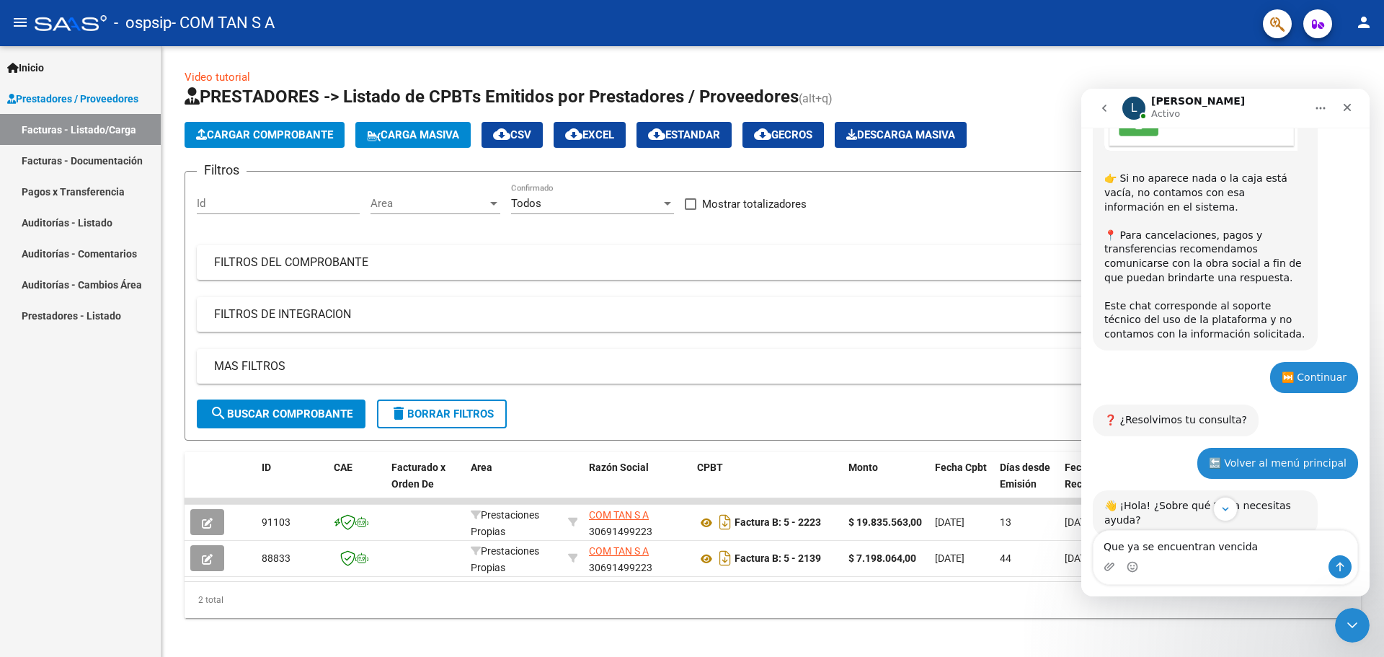
type textarea "Que ya se encuentran vencidas"
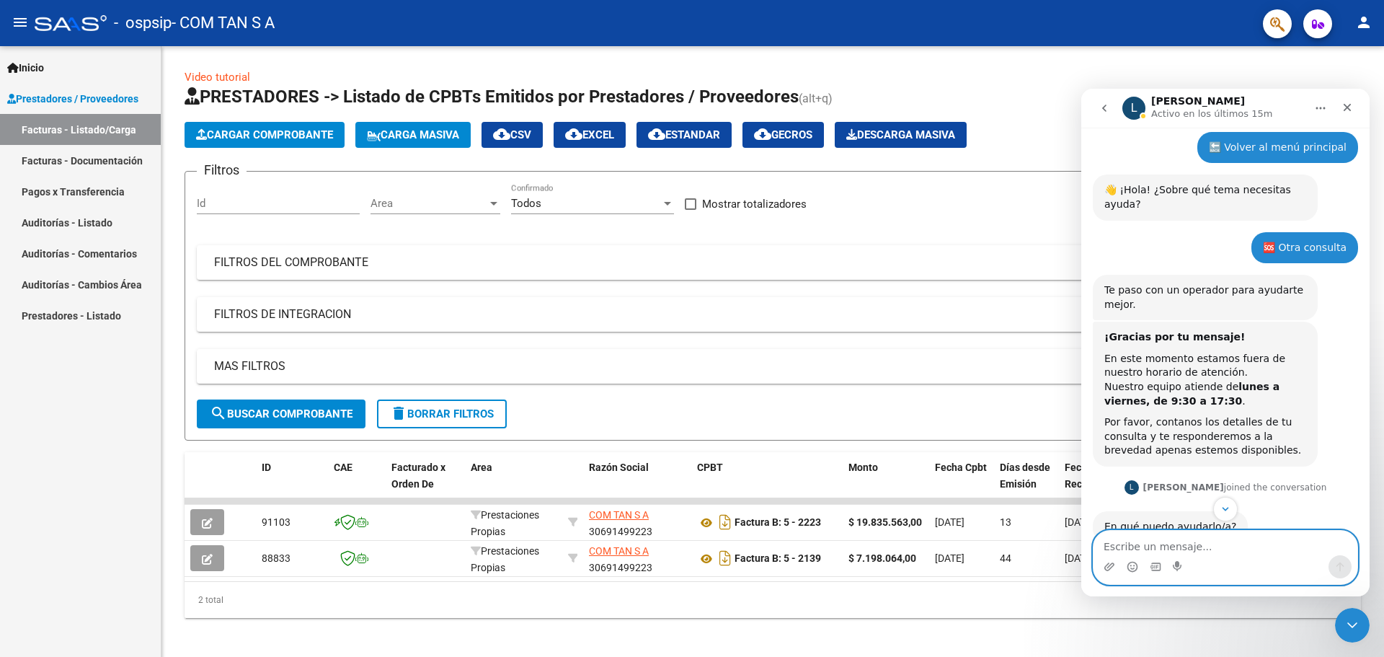
scroll to position [1552, 0]
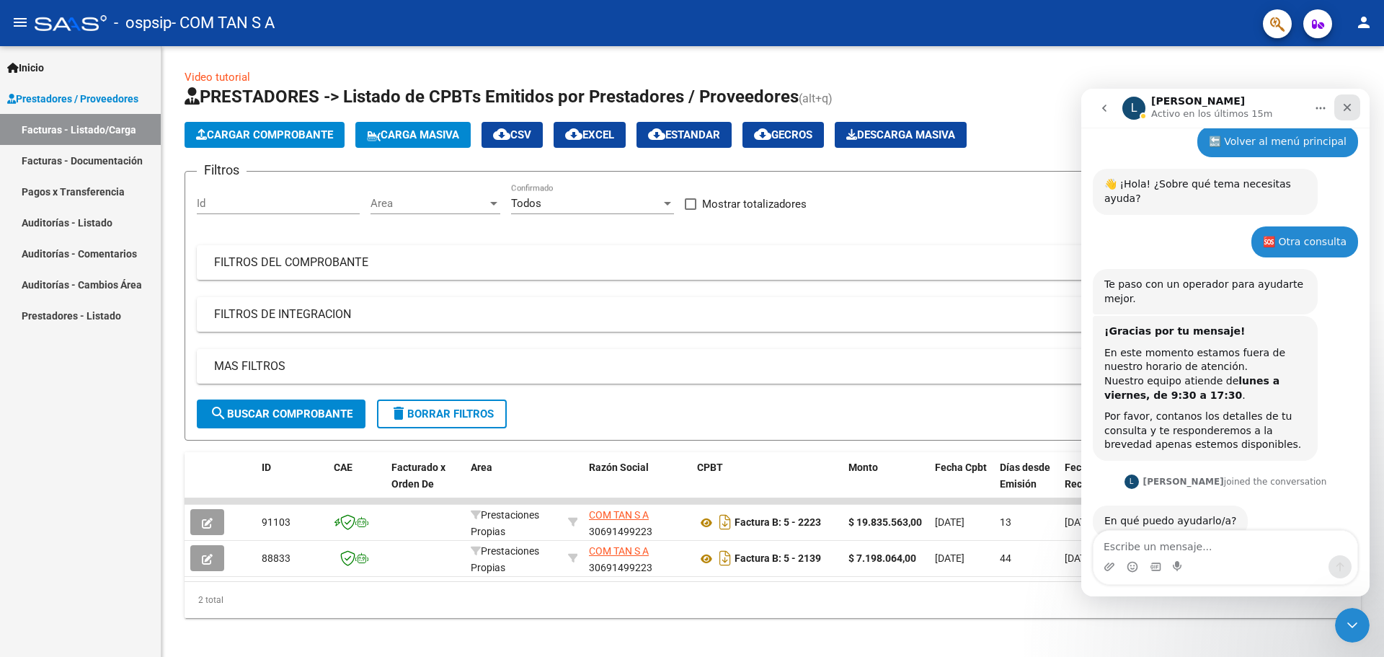
click at [1344, 107] on icon "Cerrar" at bounding box center [1347, 108] width 12 height 12
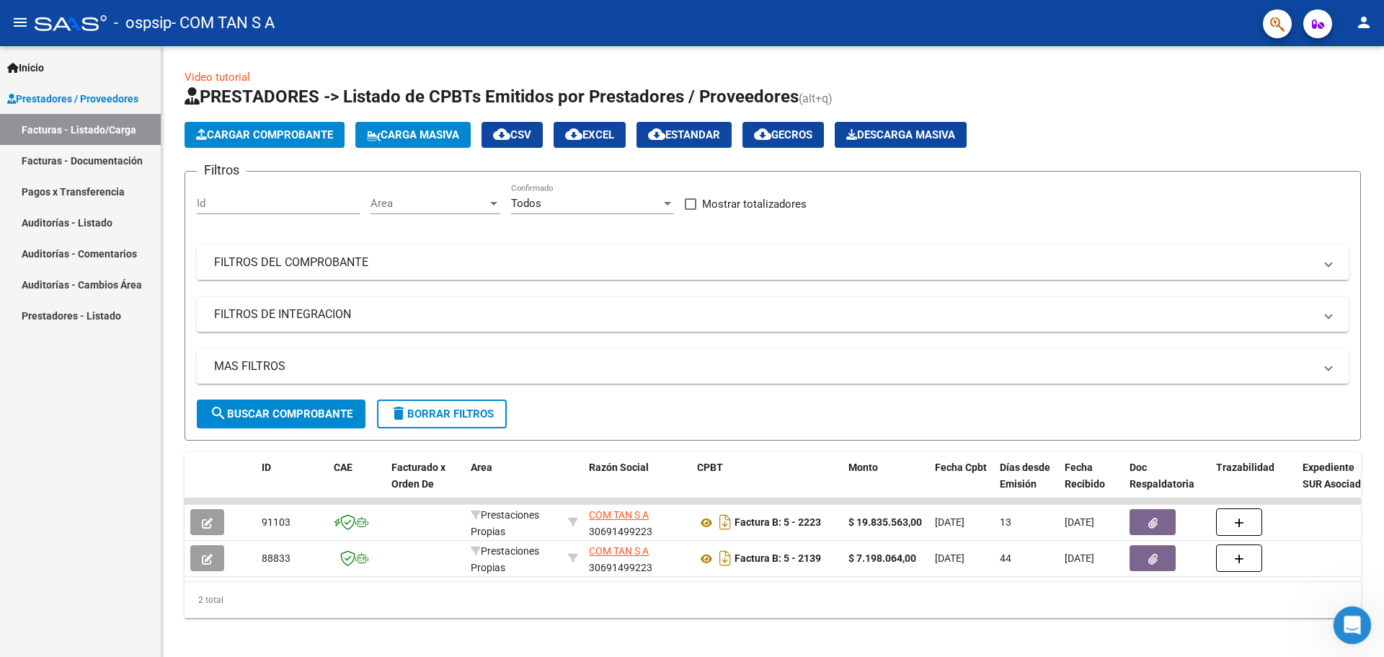
click at [1351, 626] on icon "Abrir Intercom Messenger" at bounding box center [1351, 623] width 24 height 24
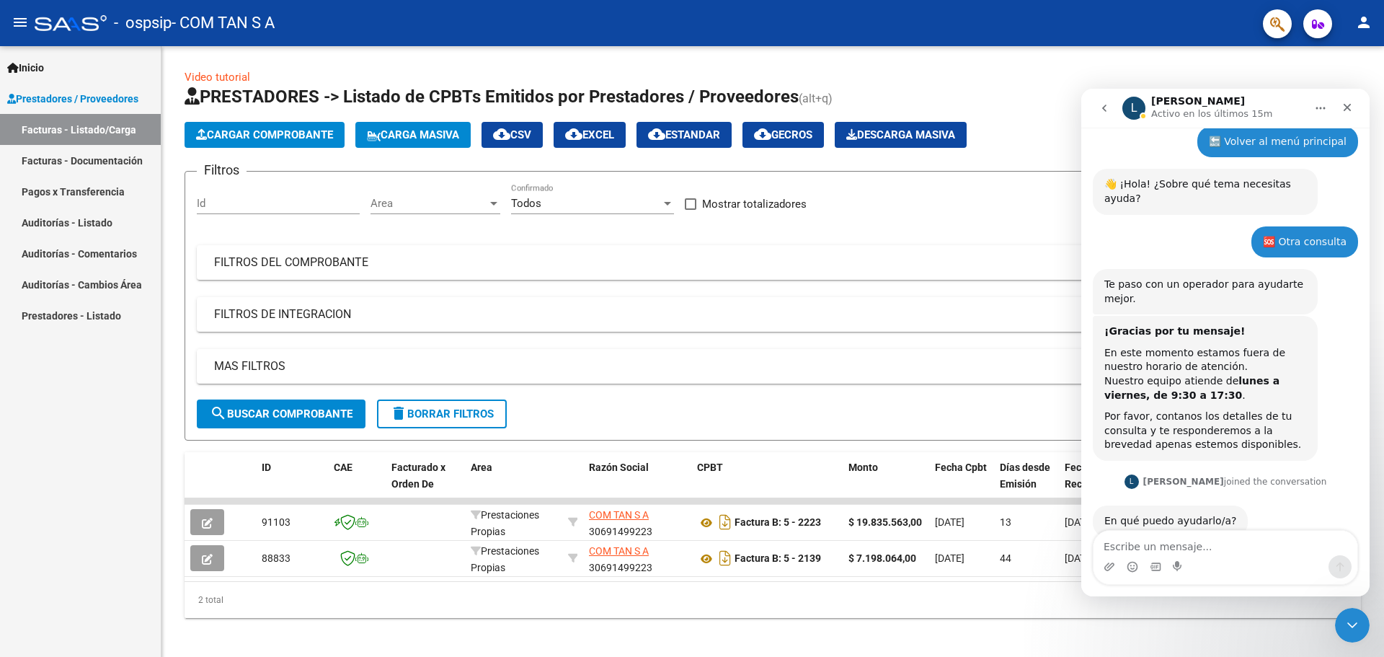
click at [1115, 103] on button "go back" at bounding box center [1104, 107] width 27 height 27
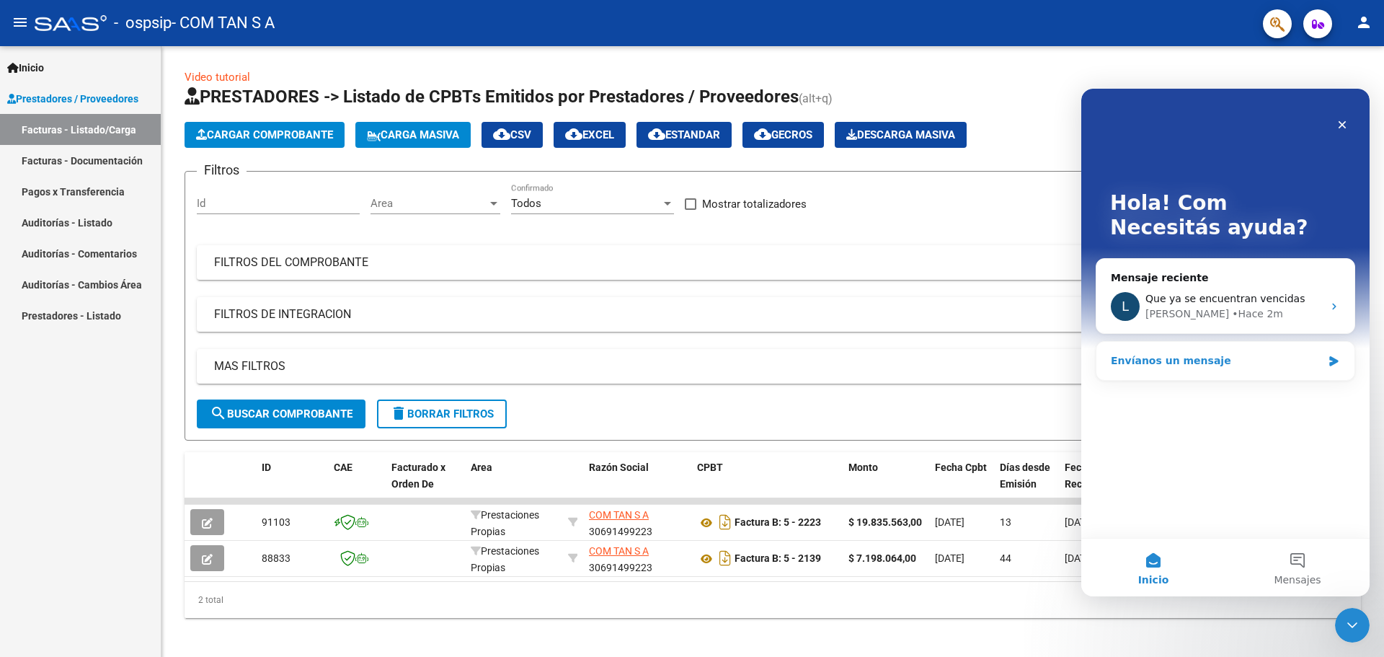
click at [1206, 358] on div "Envíanos un mensaje" at bounding box center [1216, 360] width 211 height 15
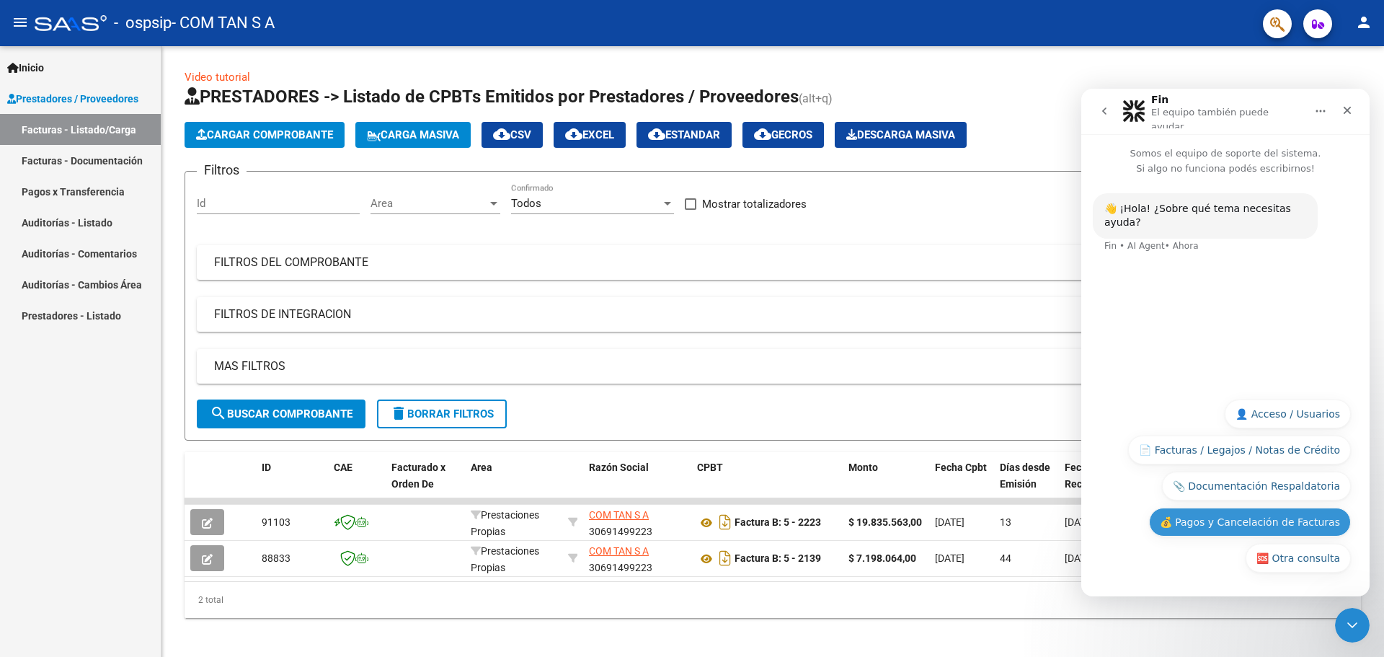
click at [1279, 523] on button "💰 Pagos y Cancelación de Facturas" at bounding box center [1250, 521] width 202 height 29
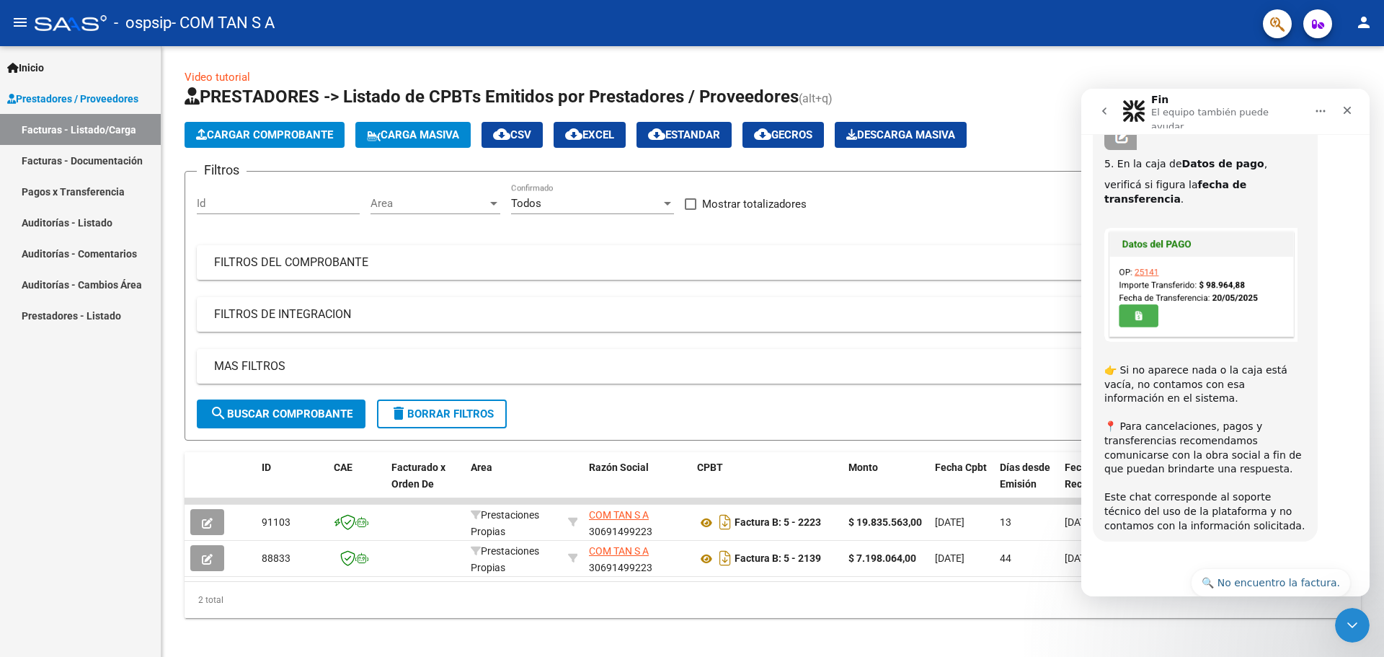
scroll to position [468, 0]
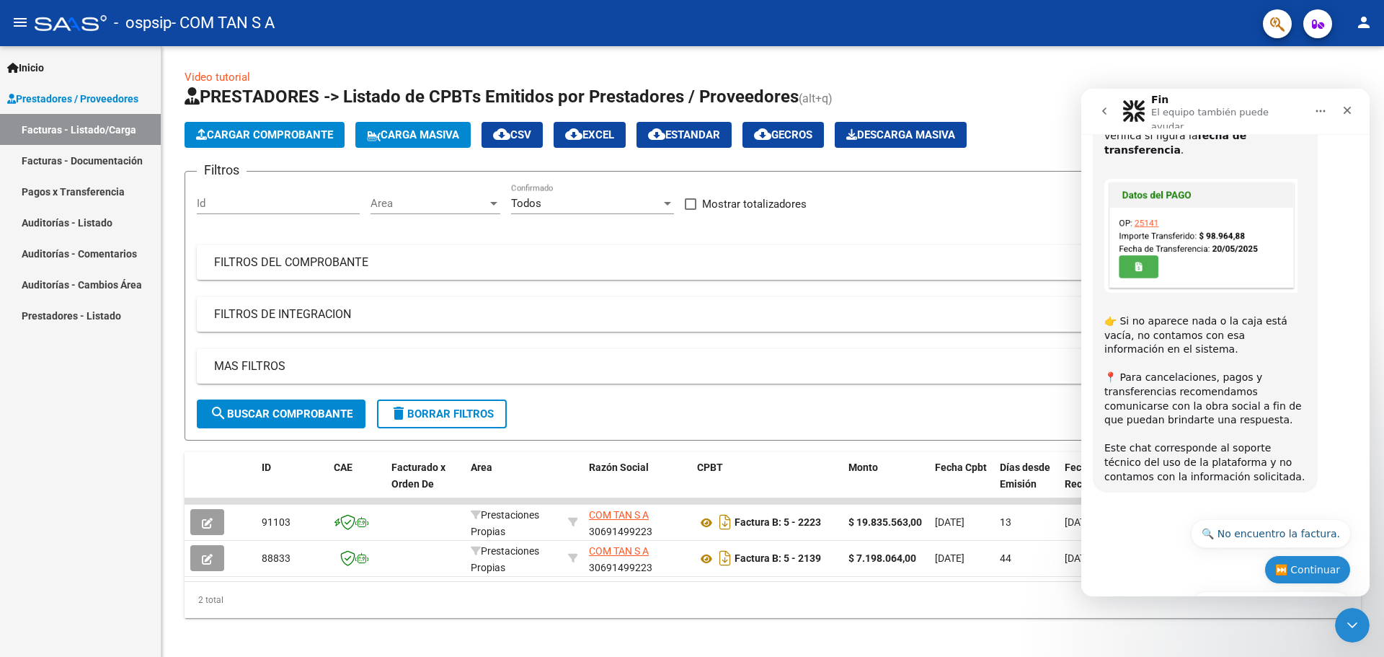
click at [1310, 555] on button "⏭️ Continuar" at bounding box center [1307, 569] width 86 height 29
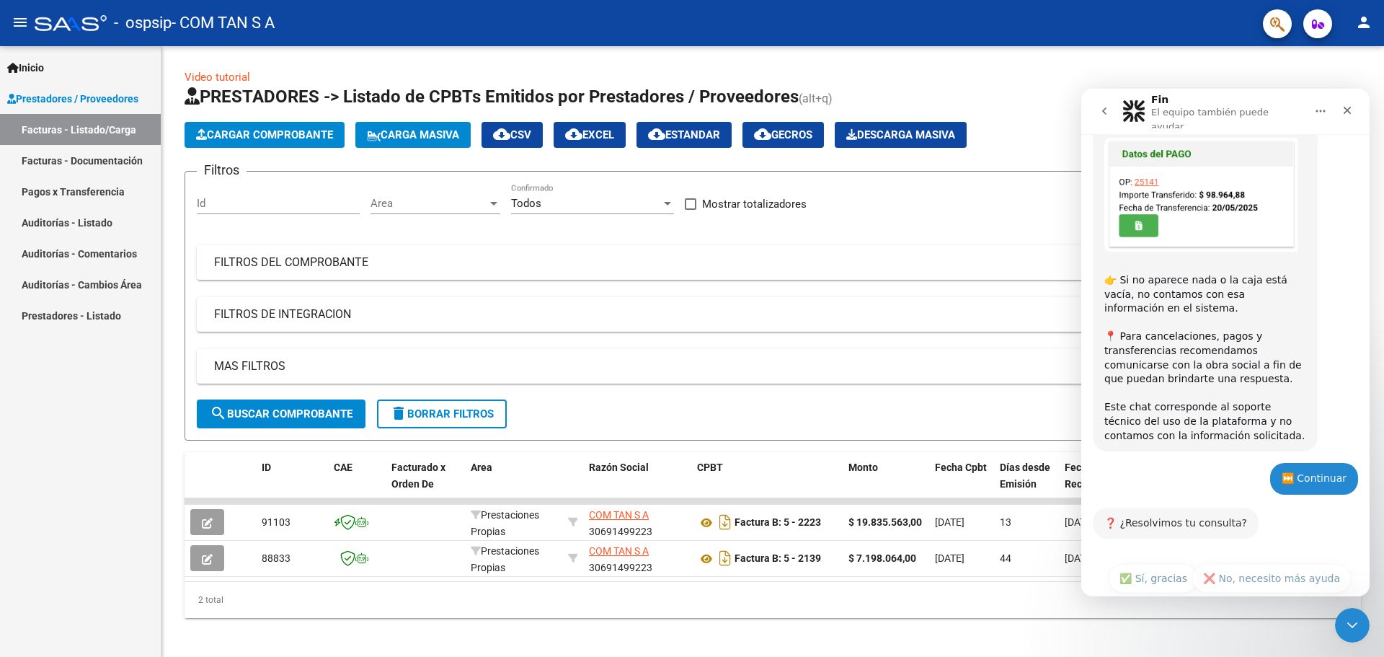
scroll to position [518, 0]
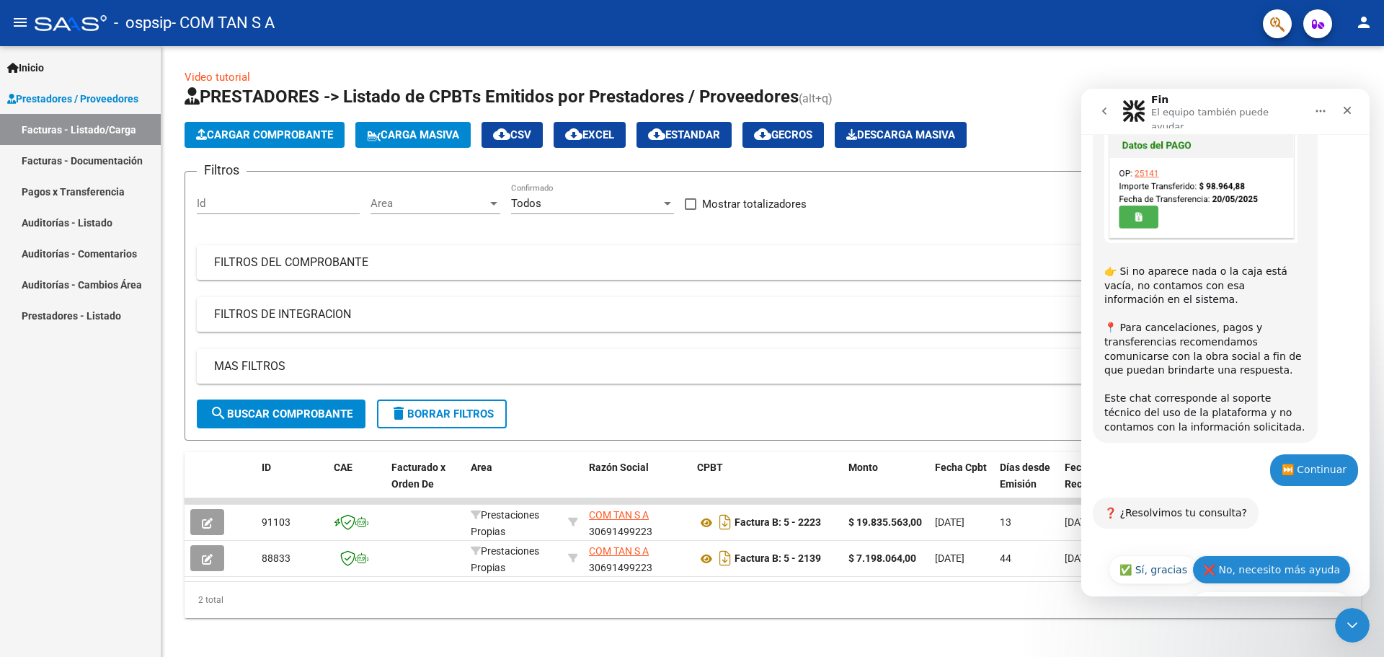
click at [1251, 555] on button "❌ No, necesito más ayuda" at bounding box center [1271, 569] width 159 height 29
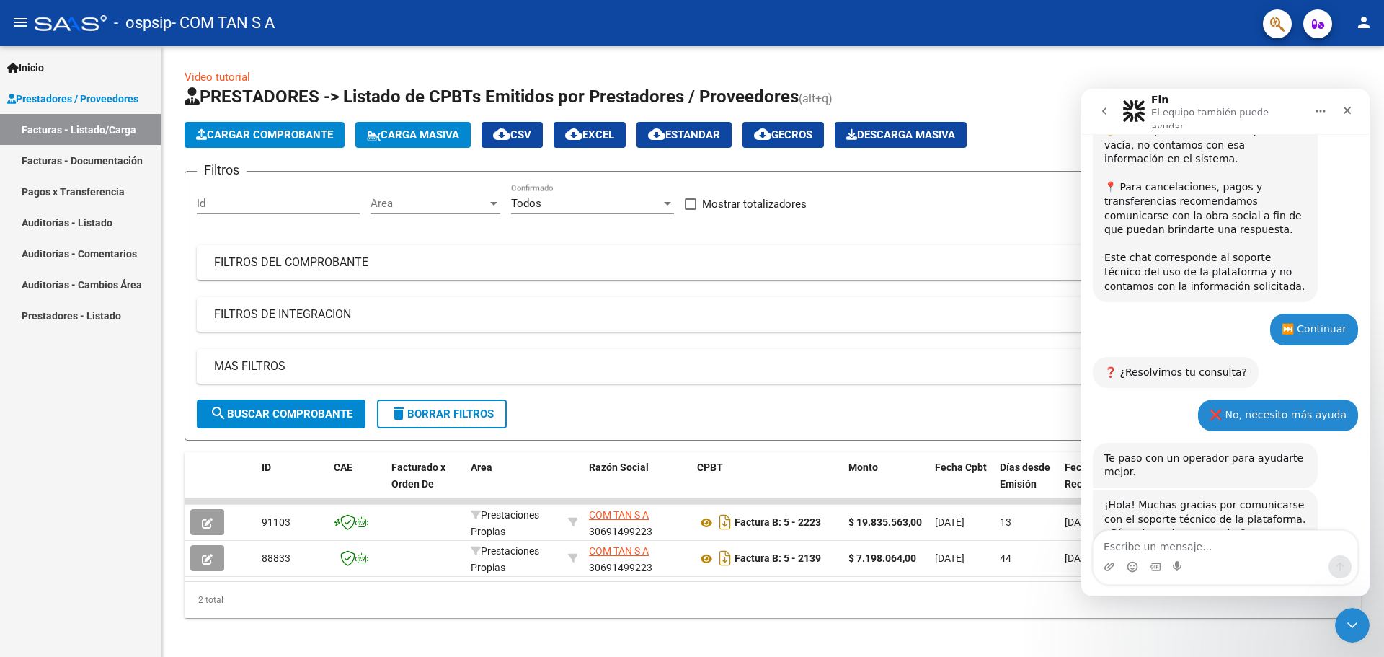
scroll to position [659, 0]
type textarea "Tenemos facturas vencidas pendientes de pago"
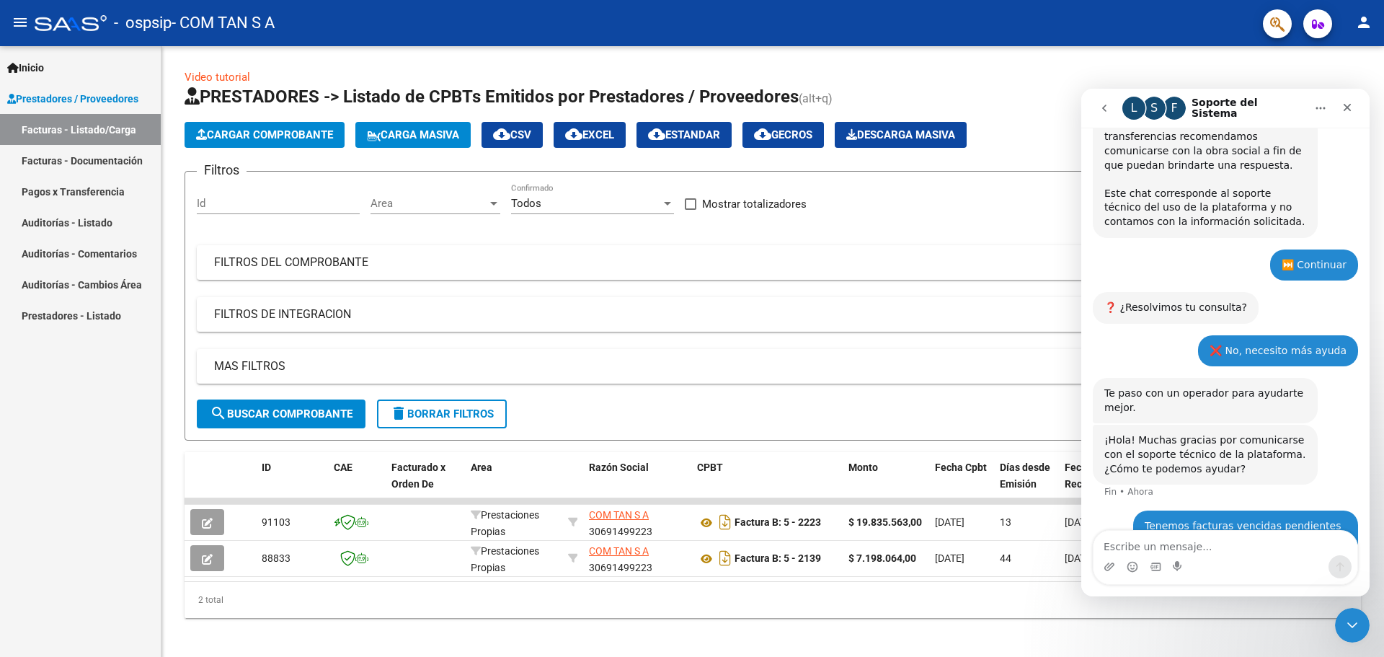
click at [1115, 99] on button "go back" at bounding box center [1104, 107] width 27 height 27
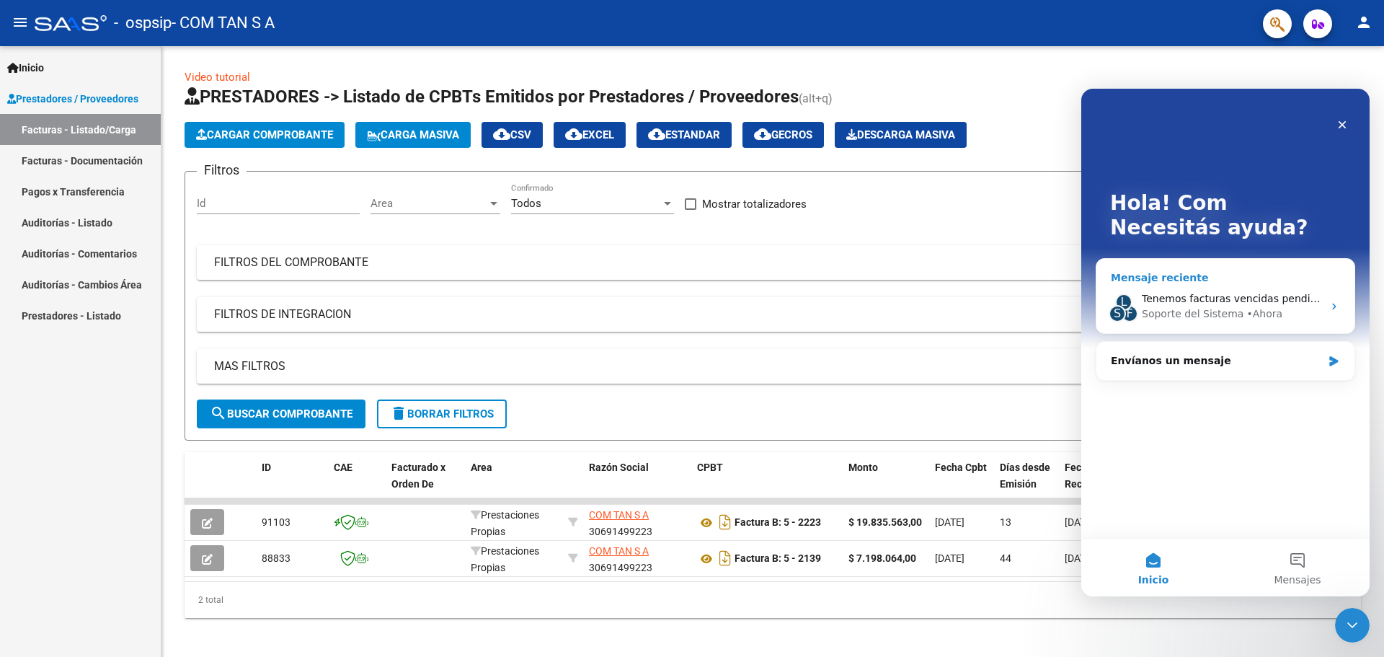
click at [1280, 307] on div "Soporte del Sistema • Ahora" at bounding box center [1232, 313] width 181 height 15
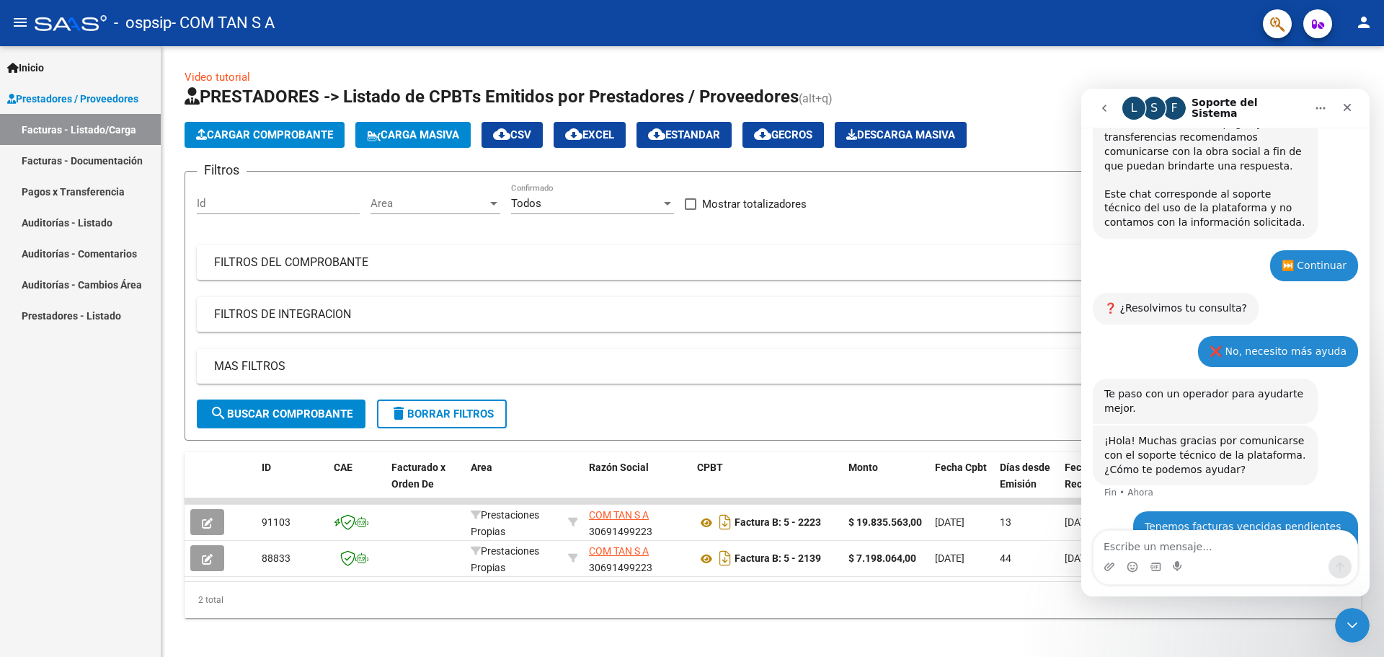
scroll to position [716, 0]
click at [1106, 106] on icon "go back" at bounding box center [1104, 108] width 4 height 7
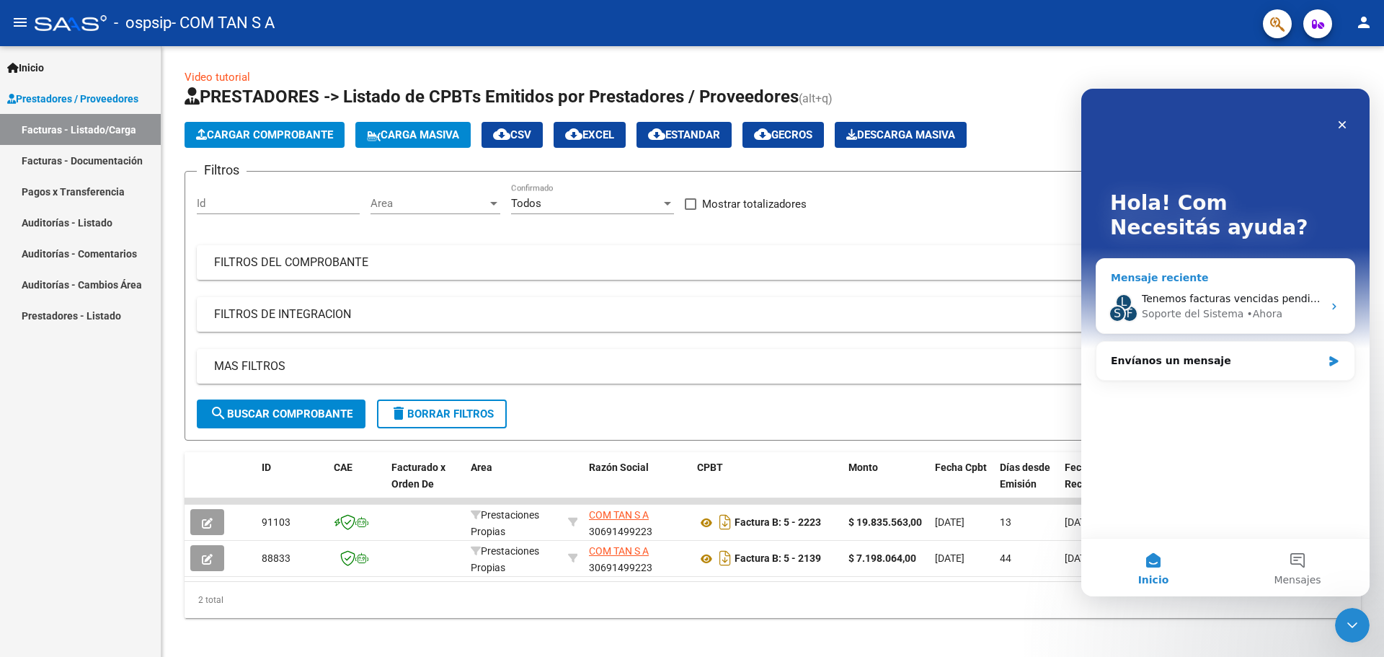
click at [1197, 303] on span "Tenemos facturas vencidas pendientes de pago" at bounding box center [1262, 299] width 241 height 12
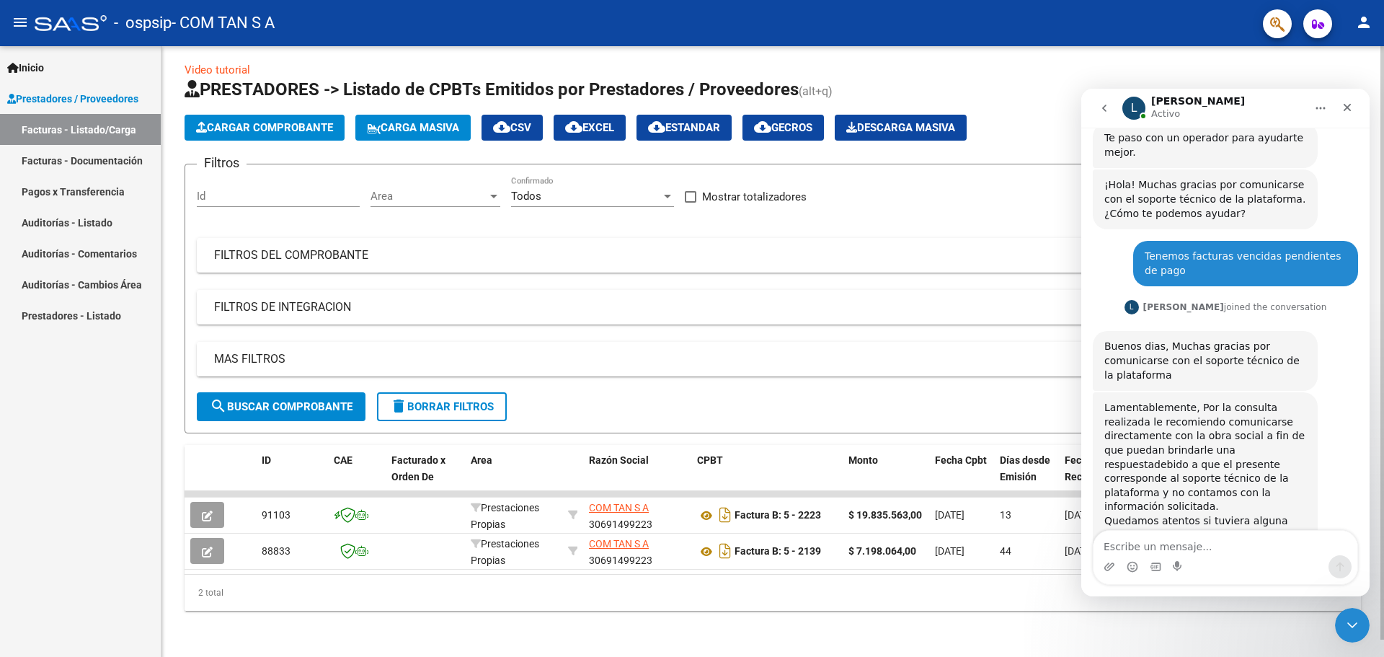
scroll to position [980, 0]
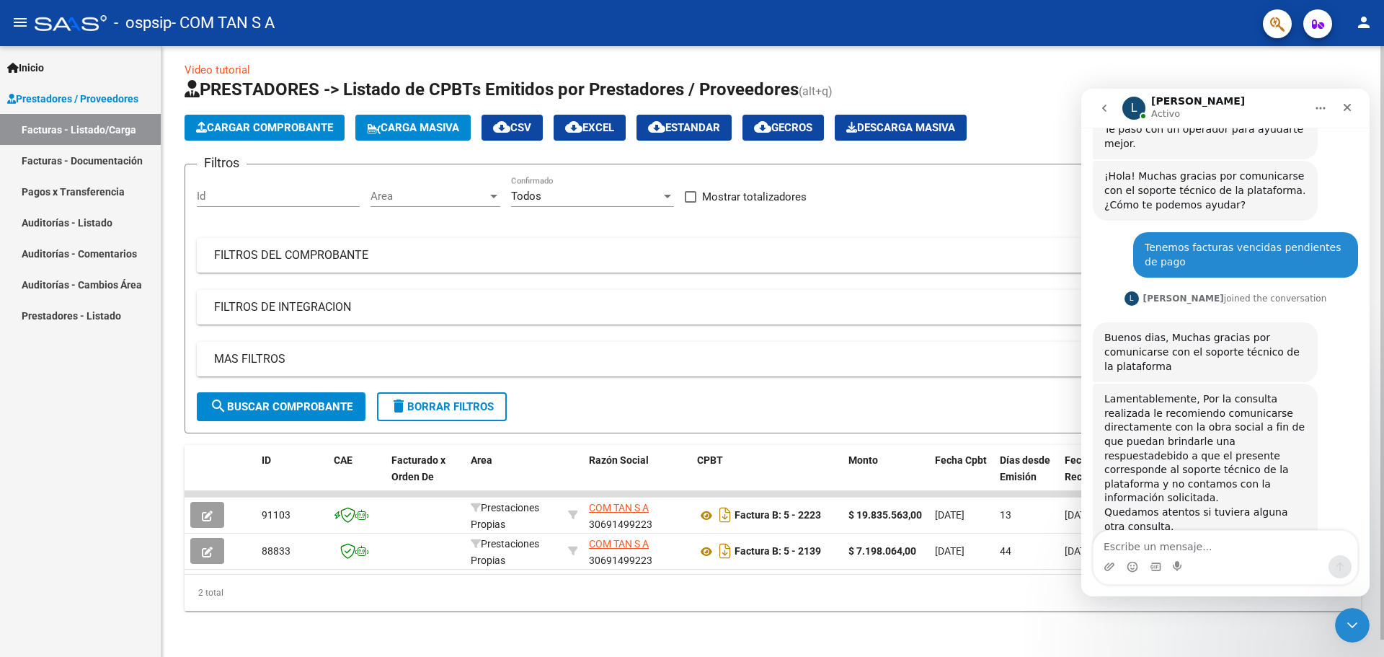
click at [839, 214] on div "Filtros Id Area Area Todos Confirmado Mostrar totalizadores FILTROS DEL COMPROB…" at bounding box center [773, 284] width 1152 height 216
click at [1339, 108] on div "Cerrar" at bounding box center [1347, 107] width 26 height 26
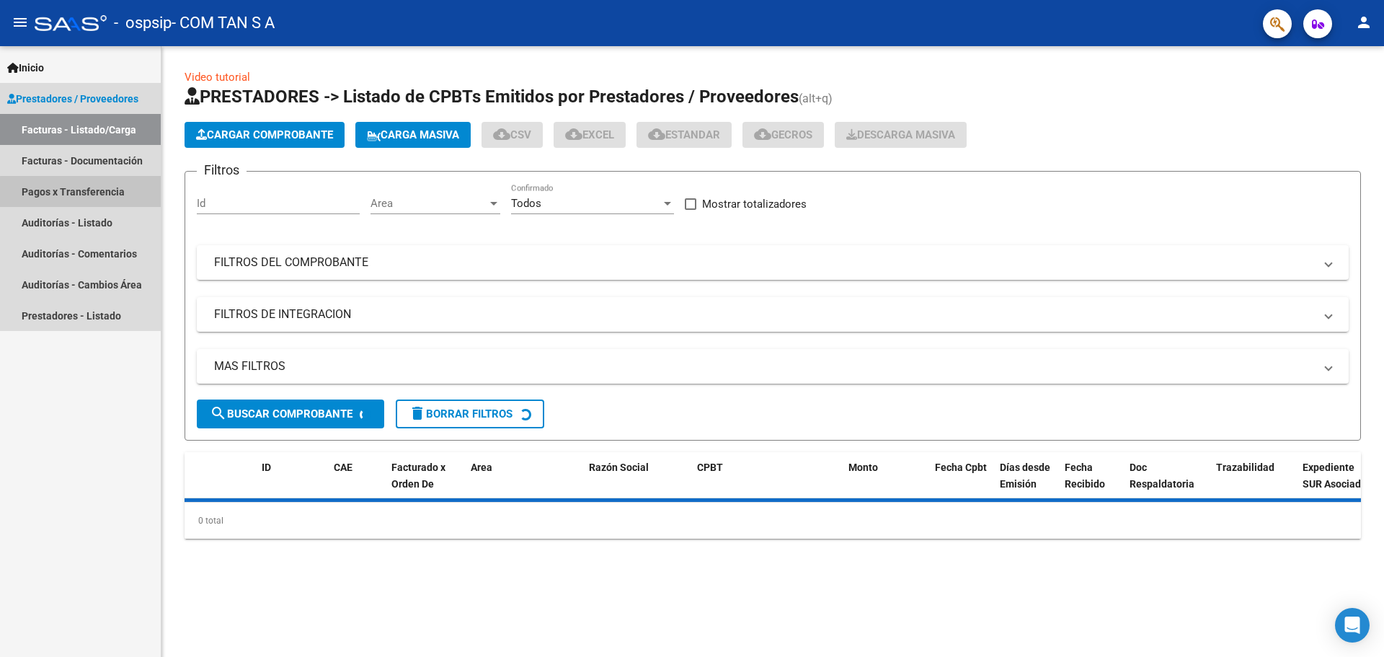
click at [81, 195] on link "Pagos x Transferencia" at bounding box center [80, 191] width 161 height 31
